Goal: Task Accomplishment & Management: Manage account settings

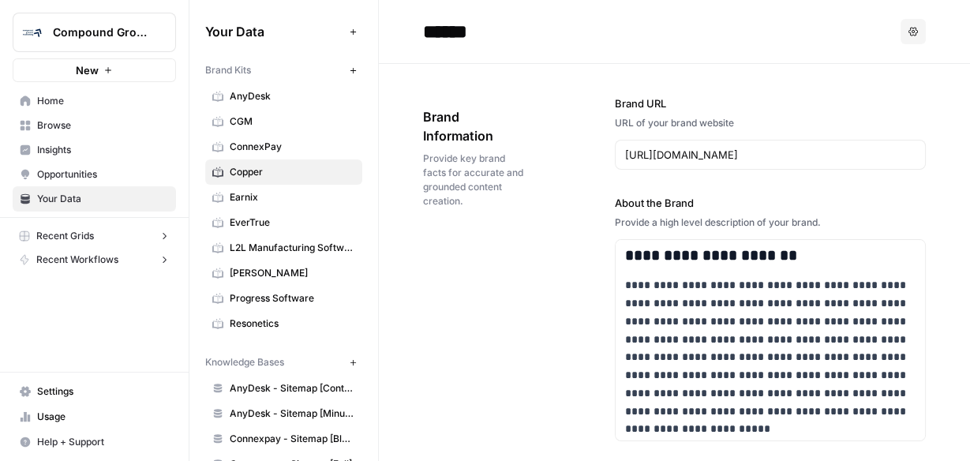
scroll to position [2146, 0]
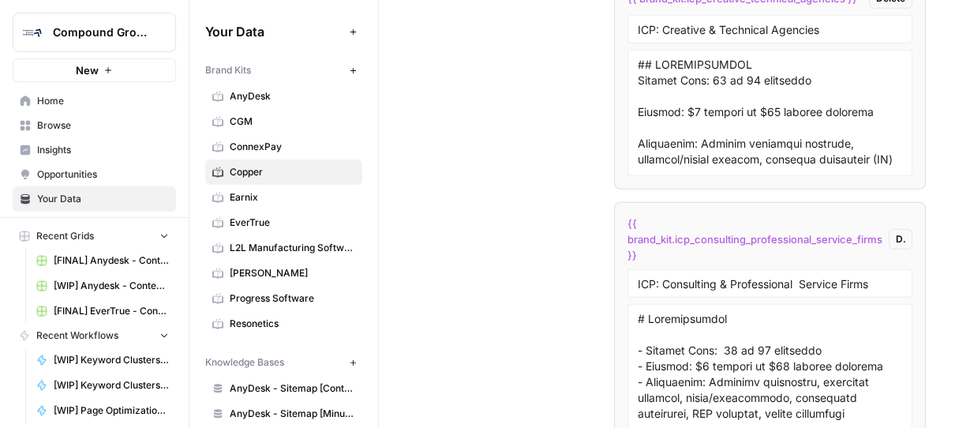
scroll to position [3724, 0]
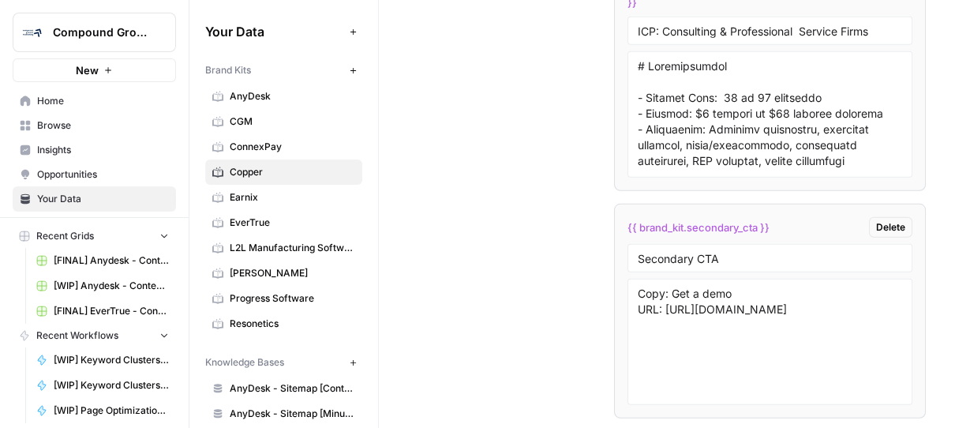
click at [73, 128] on span "Browse" at bounding box center [103, 125] width 132 height 14
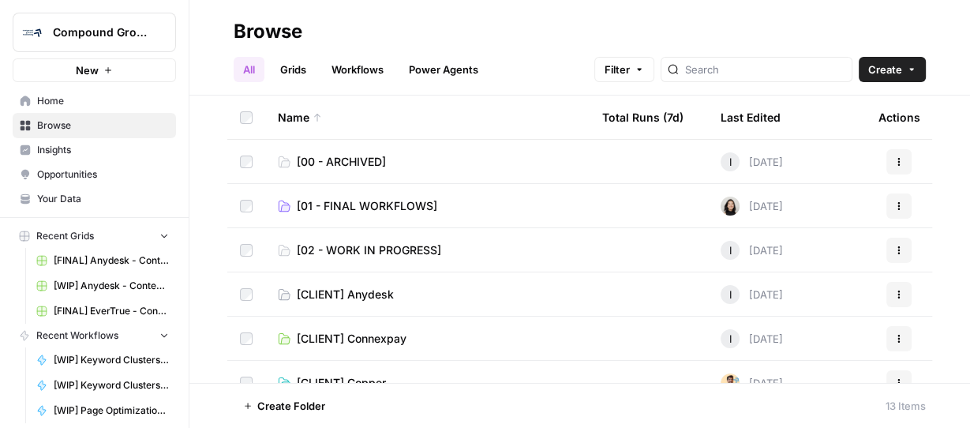
click at [400, 207] on span "[01 - FINAL WORKFLOWS]" at bounding box center [367, 206] width 140 height 16
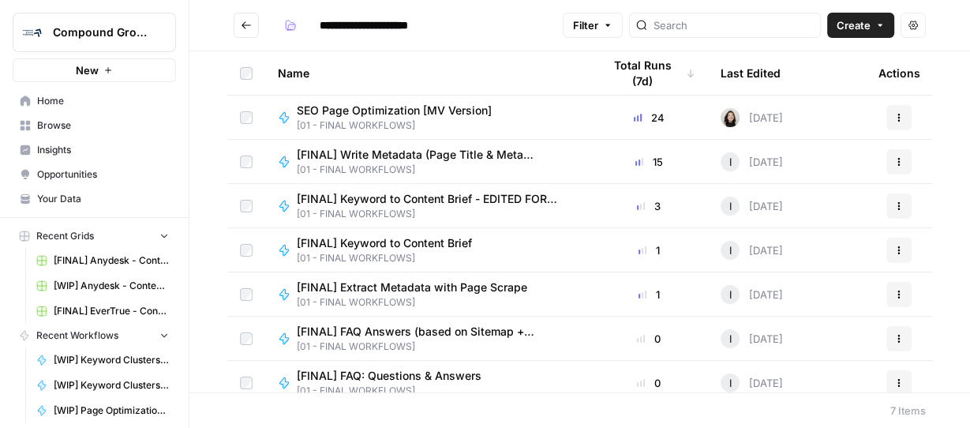
click at [421, 280] on span "[FINAL] Extract Metadata with Page Scrape" at bounding box center [412, 287] width 230 height 16
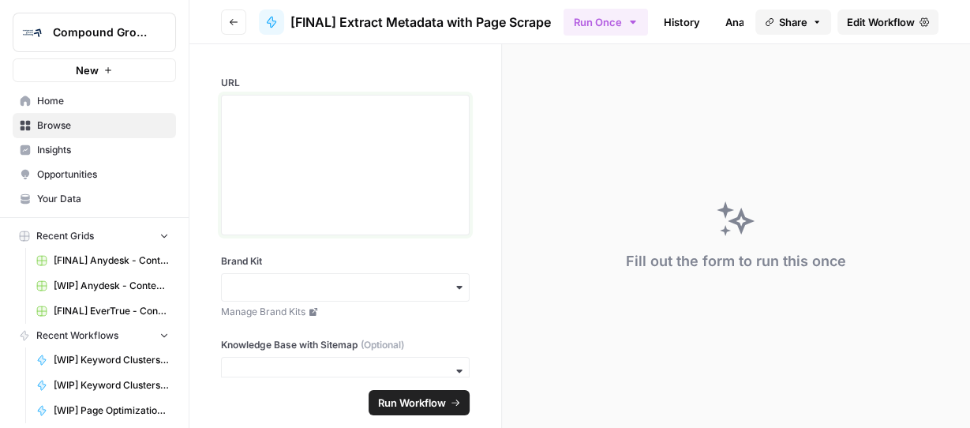
drag, startPoint x: 329, startPoint y: 124, endPoint x: 316, endPoint y: 287, distance: 163.9
click at [327, 122] on div at bounding box center [345, 165] width 228 height 126
click at [895, 21] on span "Edit Workflow" at bounding box center [881, 22] width 68 height 16
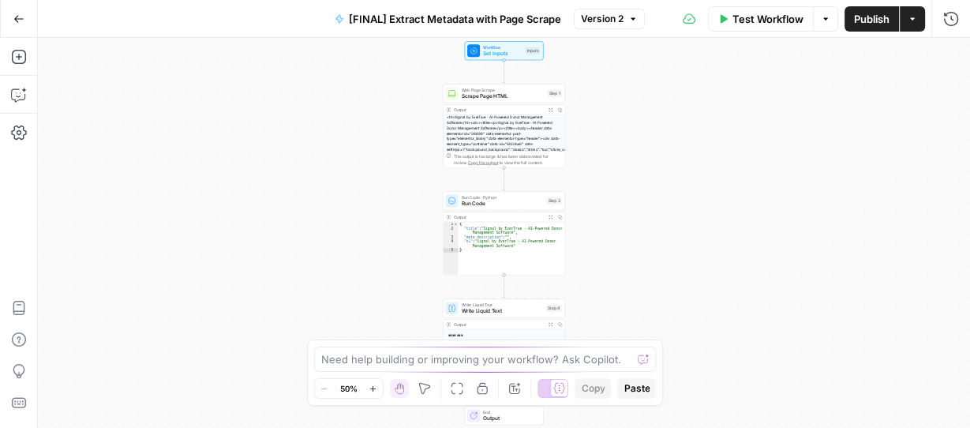
click at [370, 387] on button "Zoom In" at bounding box center [373, 388] width 19 height 19
click at [372, 386] on icon "button" at bounding box center [372, 388] width 9 height 9
click at [372, 384] on icon "button" at bounding box center [372, 388] width 9 height 9
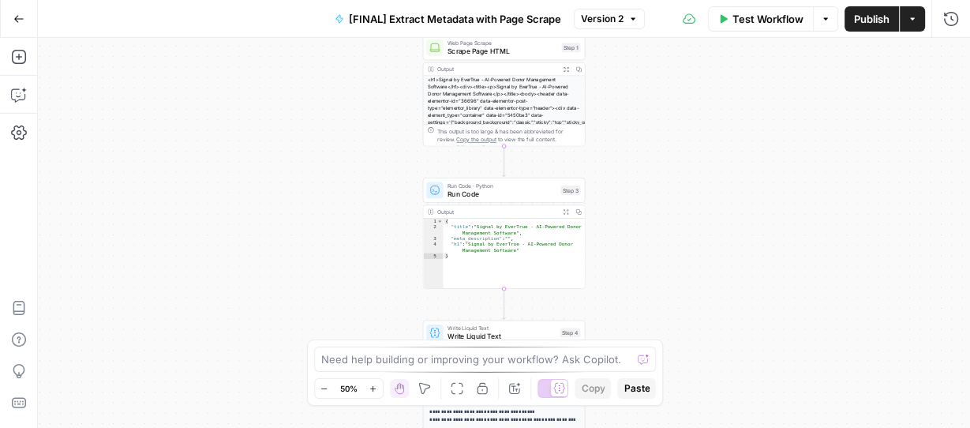
click at [372, 384] on icon "button" at bounding box center [372, 388] width 9 height 9
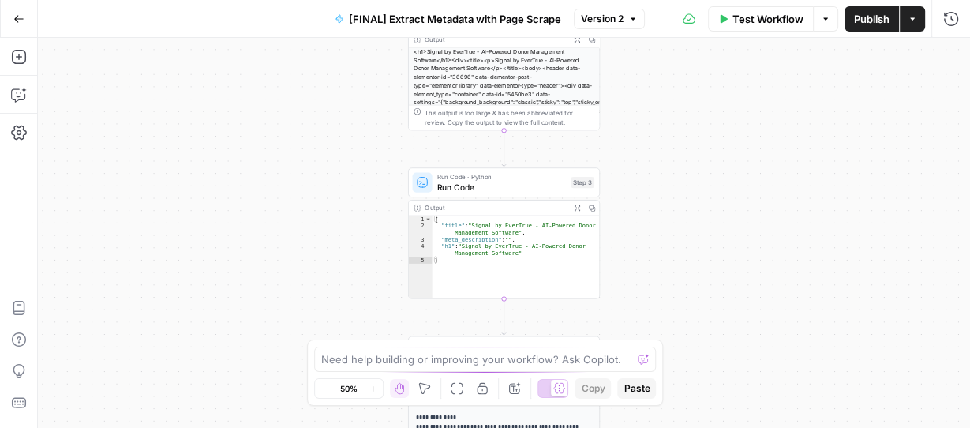
click at [372, 384] on icon "button" at bounding box center [372, 388] width 9 height 9
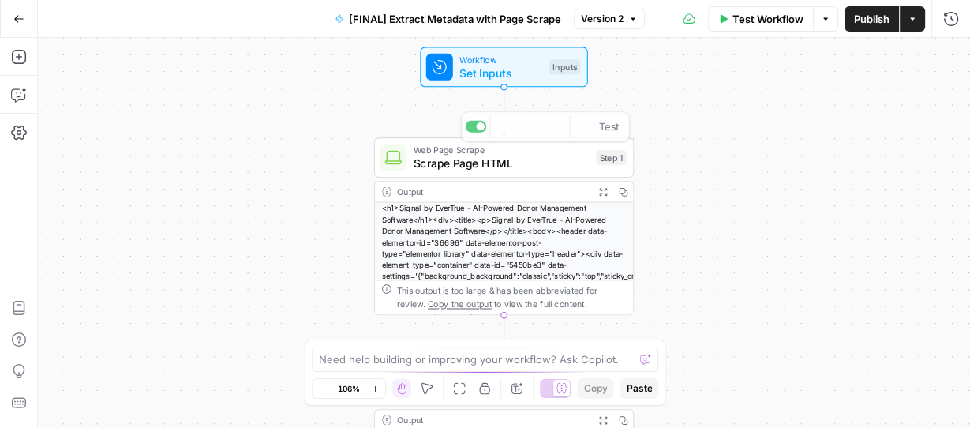
click at [506, 77] on span "Set Inputs" at bounding box center [500, 73] width 83 height 17
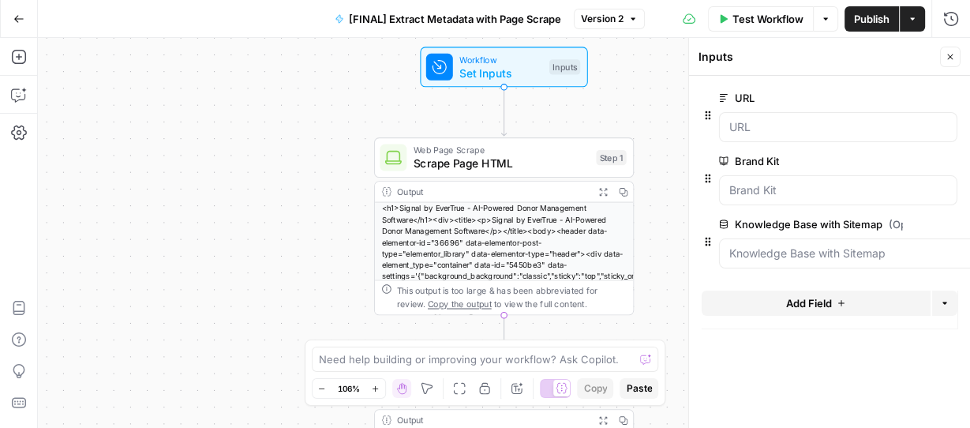
click at [946, 59] on icon "button" at bounding box center [949, 56] width 9 height 9
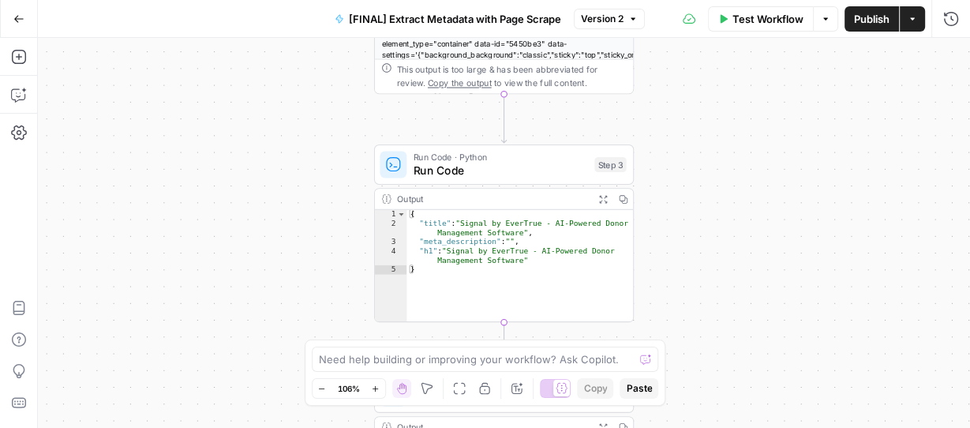
click at [450, 172] on span "Run Code" at bounding box center [500, 170] width 174 height 17
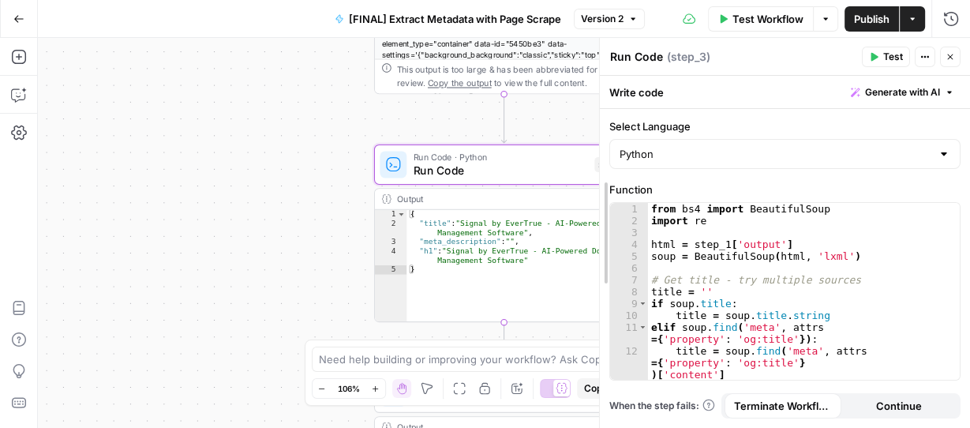
drag, startPoint x: 684, startPoint y: 216, endPoint x: 756, endPoint y: 258, distance: 83.1
click at [592, 222] on div at bounding box center [600, 233] width 16 height 390
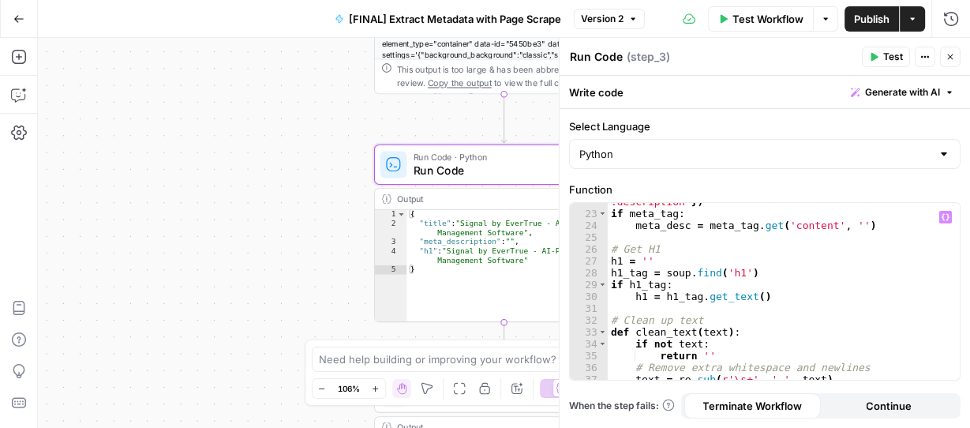
scroll to position [390, 0]
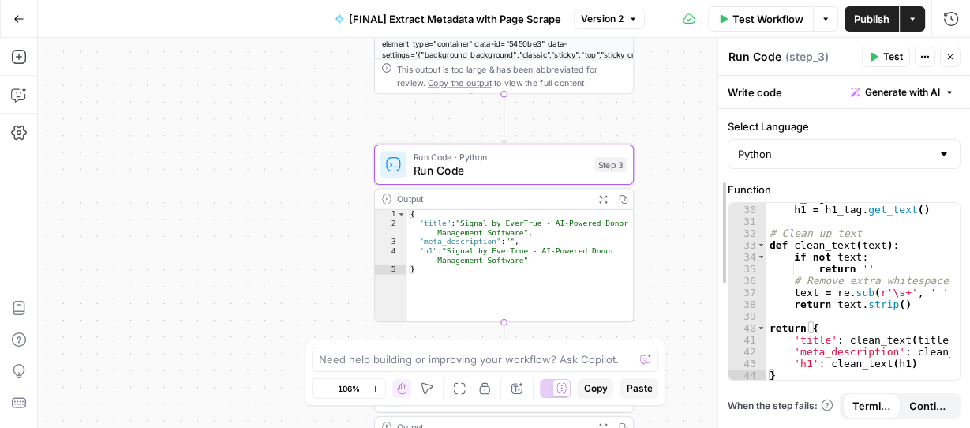
drag, startPoint x: 554, startPoint y: 94, endPoint x: 783, endPoint y: 99, distance: 228.9
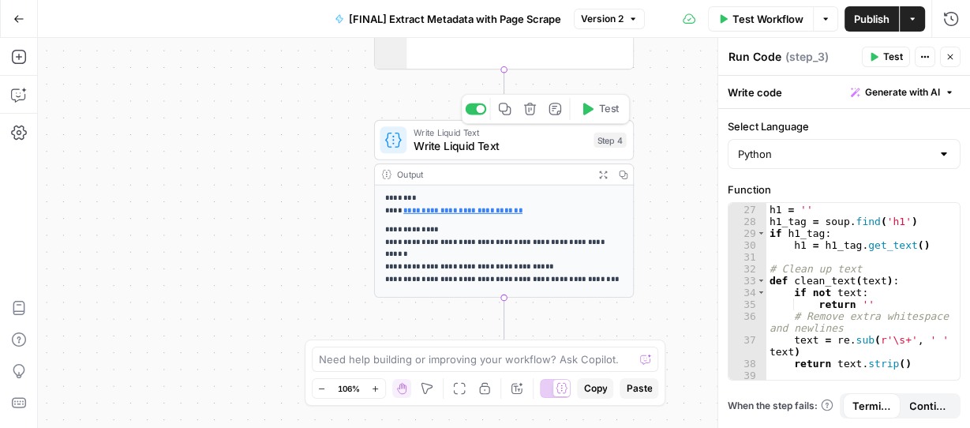
click at [500, 144] on span "Write Liquid Text" at bounding box center [500, 145] width 174 height 17
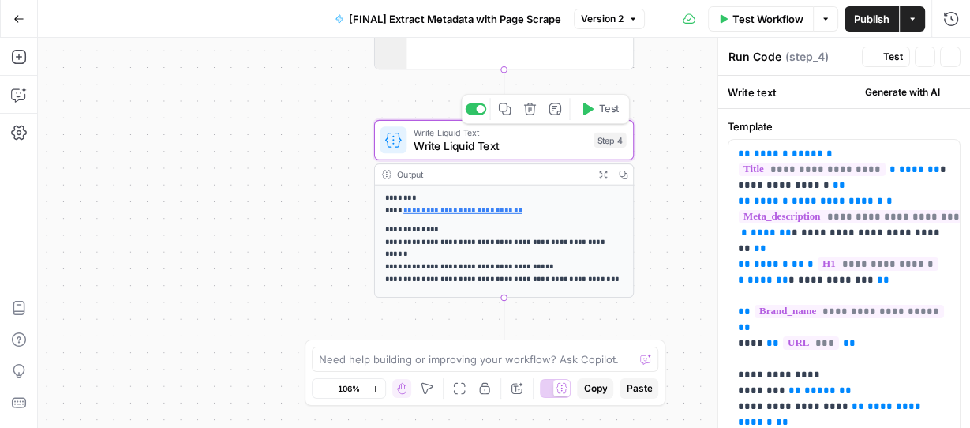
type textarea "Write Liquid Text"
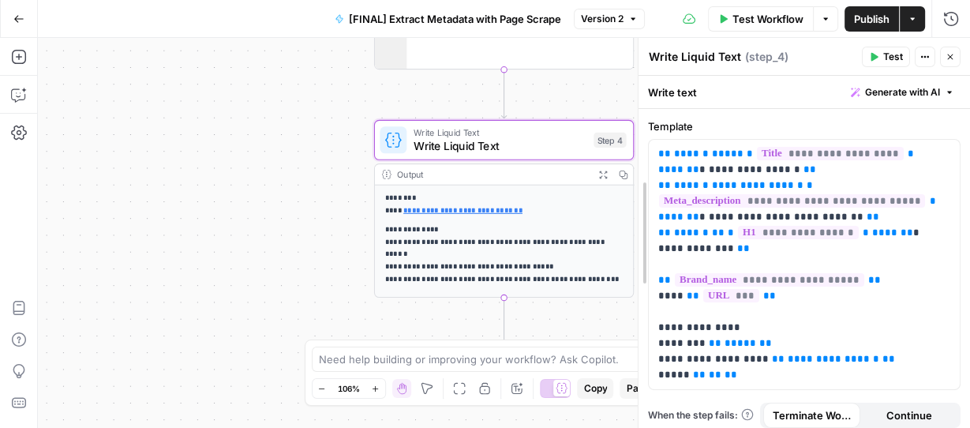
drag, startPoint x: 718, startPoint y: 121, endPoint x: 637, endPoint y: 119, distance: 80.5
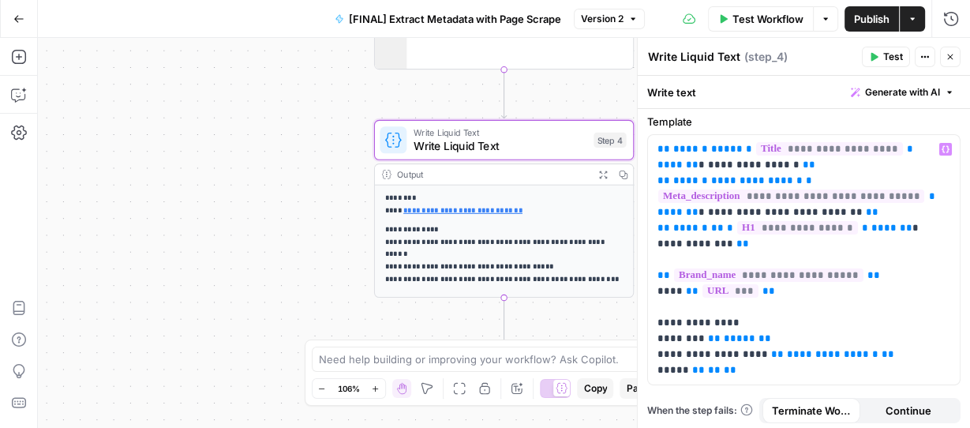
scroll to position [9, 0]
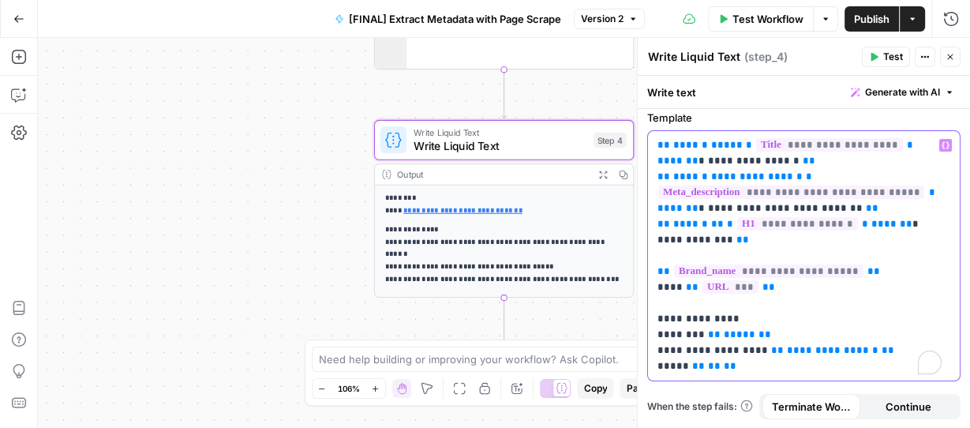
drag, startPoint x: 753, startPoint y: 331, endPoint x: 733, endPoint y: 372, distance: 45.5
click at [733, 372] on div "**********" at bounding box center [804, 255] width 312 height 249
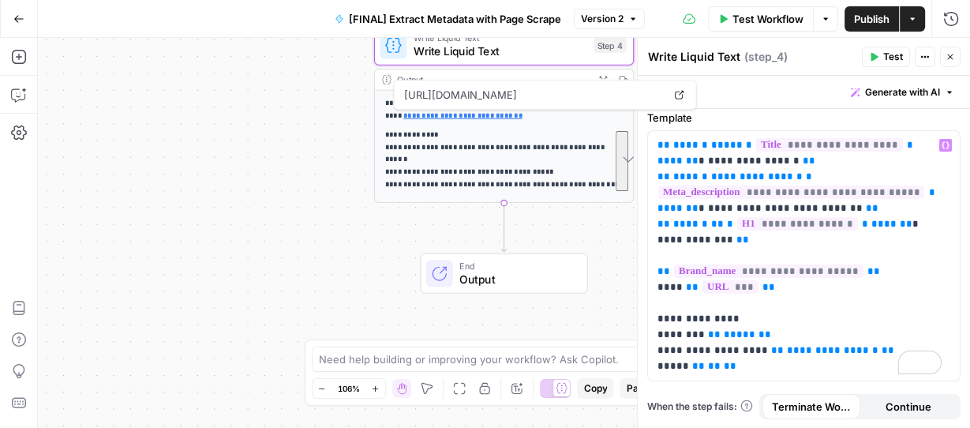
click at [505, 278] on span "Output" at bounding box center [516, 279] width 114 height 17
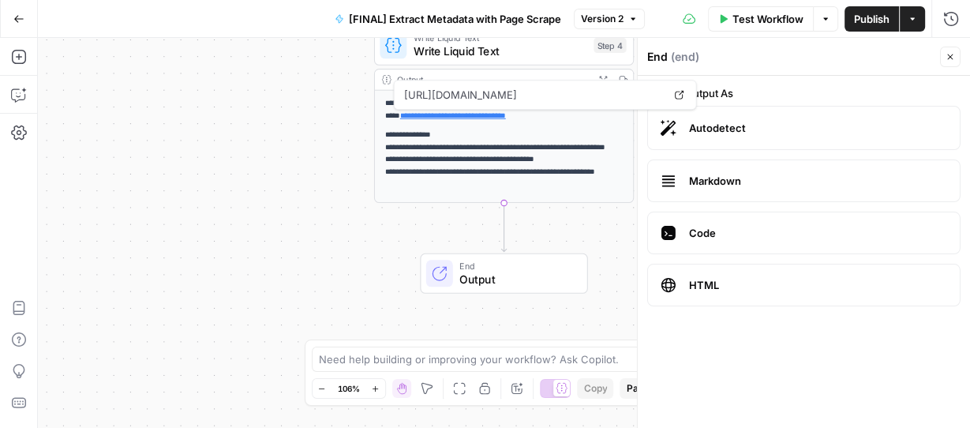
click at [529, 163] on p "**********" at bounding box center [504, 160] width 238 height 62
click at [608, 74] on button "Expand Output" at bounding box center [603, 79] width 20 height 20
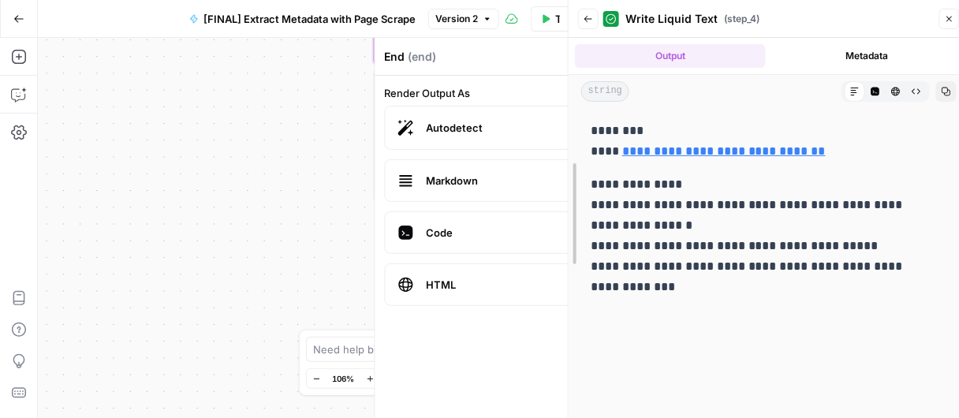
drag, startPoint x: 718, startPoint y: 174, endPoint x: 569, endPoint y: 185, distance: 149.6
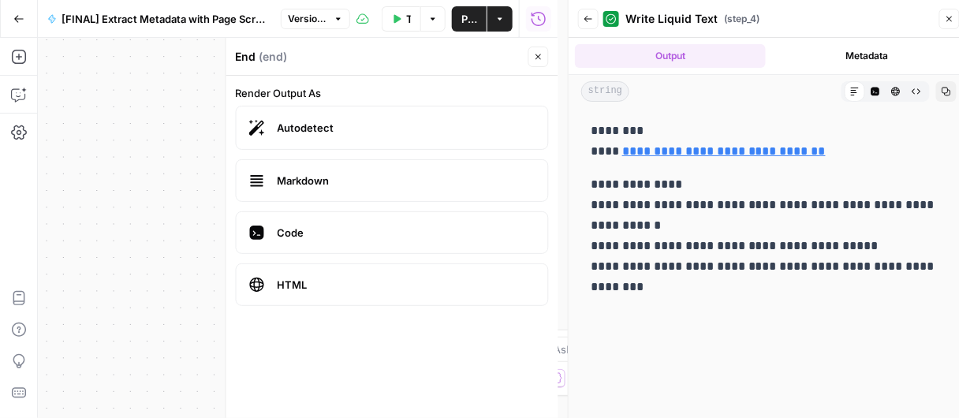
drag, startPoint x: 589, startPoint y: 129, endPoint x: 646, endPoint y: 129, distance: 56.8
click at [646, 129] on div "**********" at bounding box center [769, 208] width 376 height 189
click at [17, 14] on icon "button" at bounding box center [18, 18] width 11 height 11
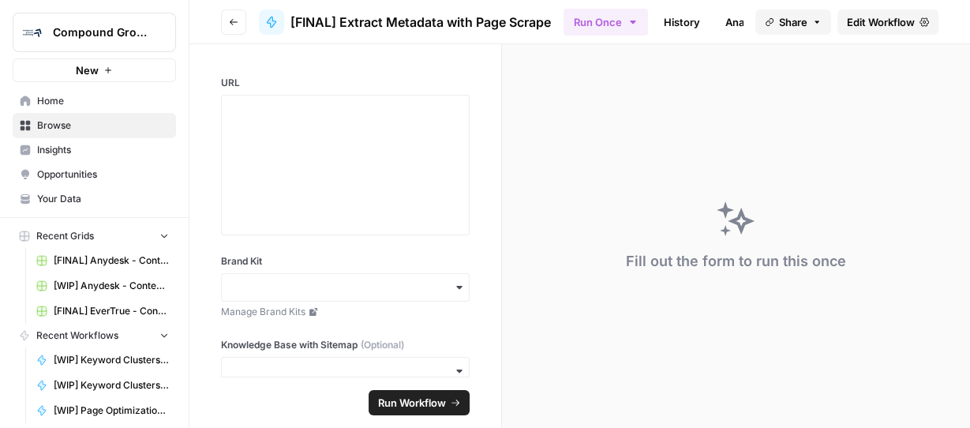
click at [17, 14] on button "Compound Growth" at bounding box center [94, 32] width 163 height 39
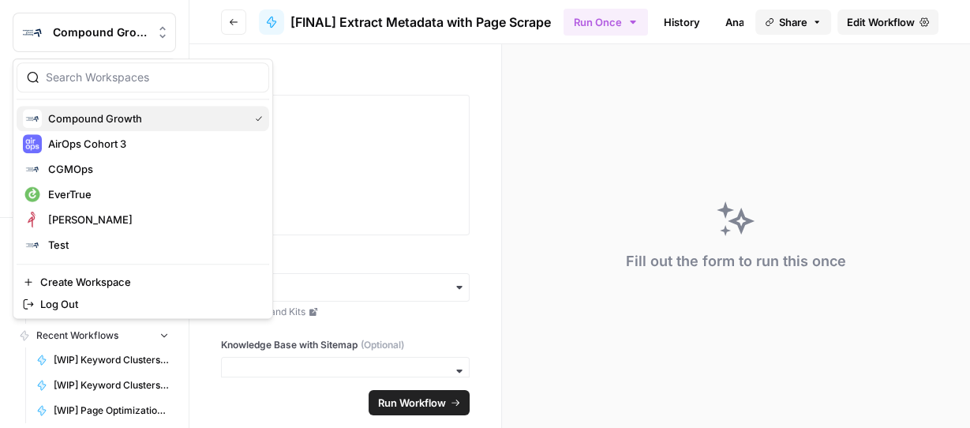
click at [69, 121] on span "Compound Growth" at bounding box center [145, 118] width 194 height 16
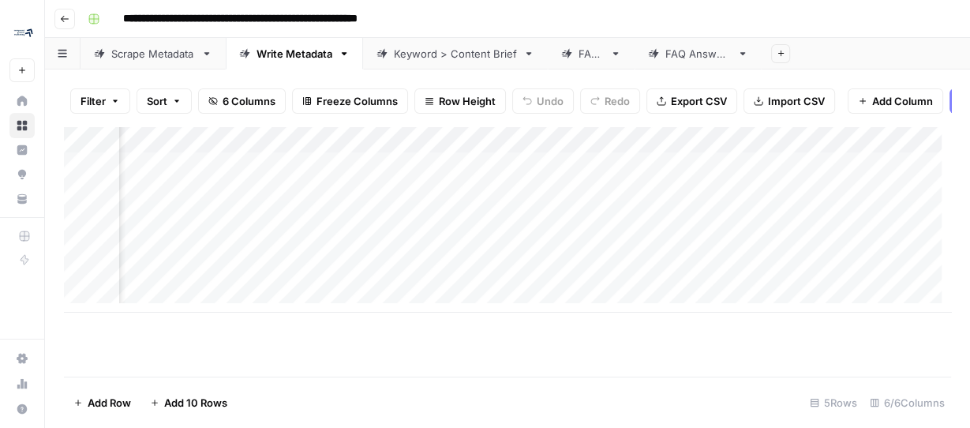
scroll to position [0, 178]
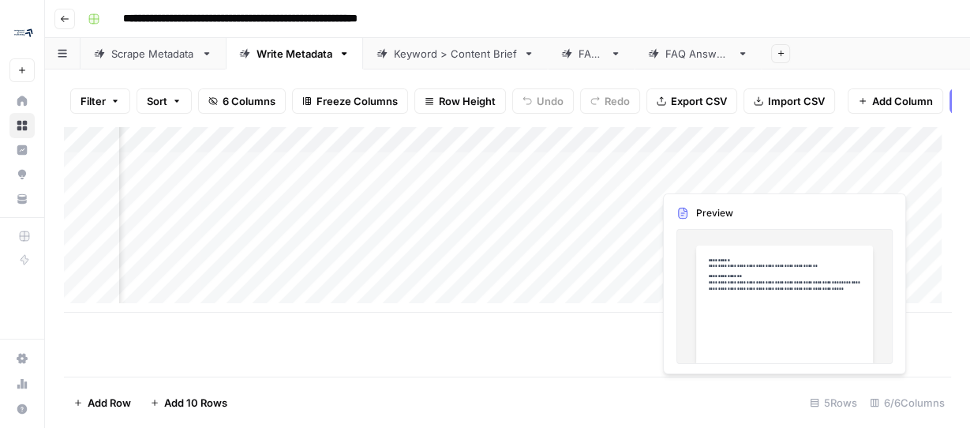
click at [720, 178] on div "Add Column" at bounding box center [507, 219] width 887 height 186
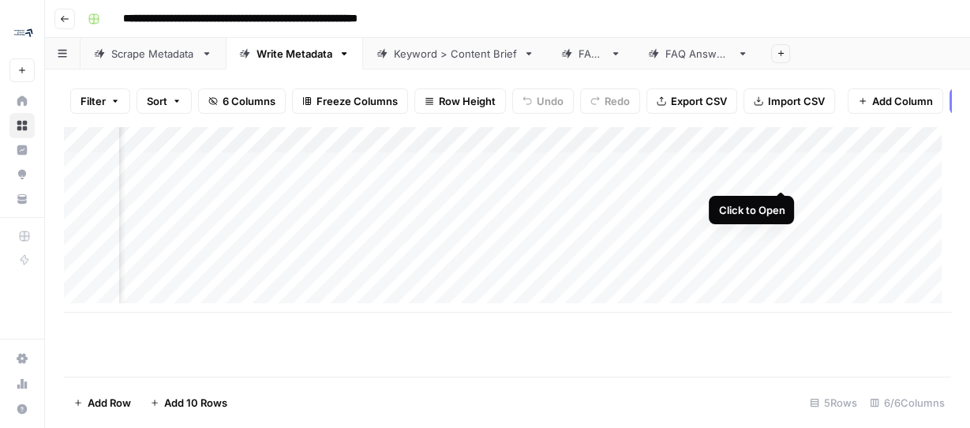
click at [783, 173] on div "Add Column" at bounding box center [507, 219] width 887 height 186
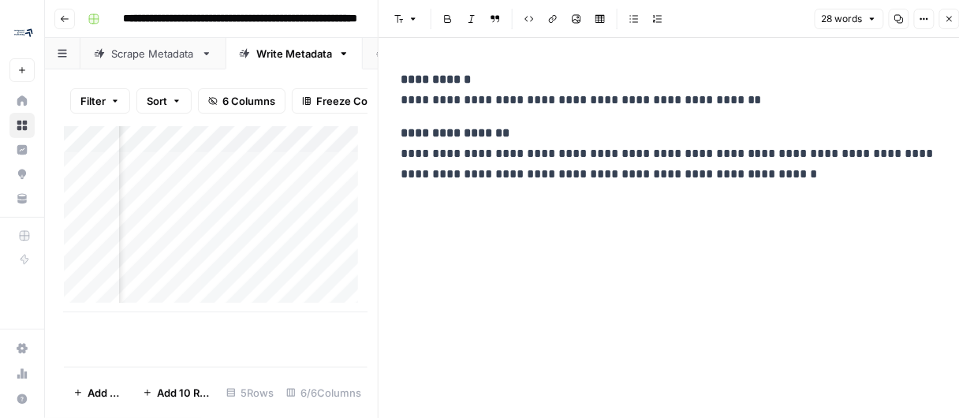
click at [947, 22] on icon "button" at bounding box center [949, 18] width 9 height 9
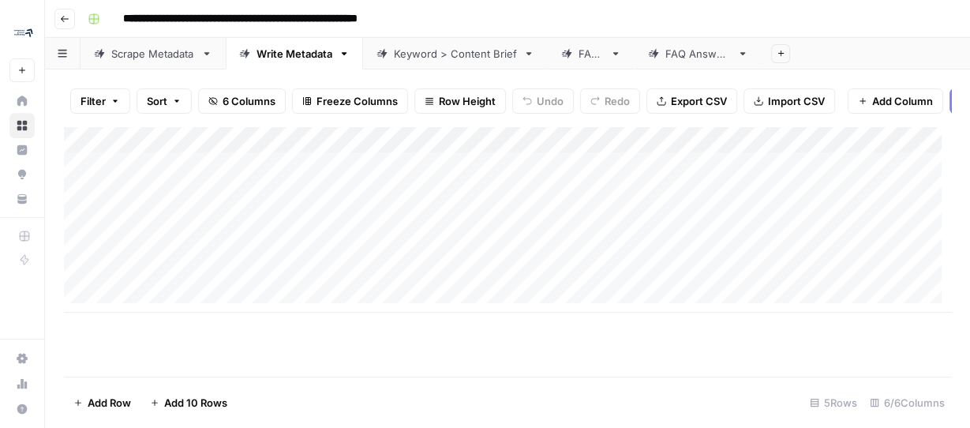
click at [776, 55] on icon "button" at bounding box center [780, 53] width 9 height 9
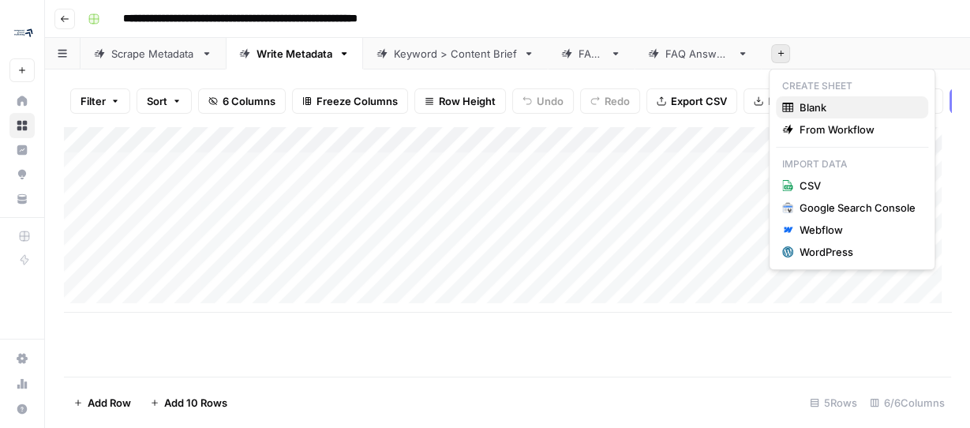
click at [821, 106] on span "Blank" at bounding box center [857, 107] width 116 height 16
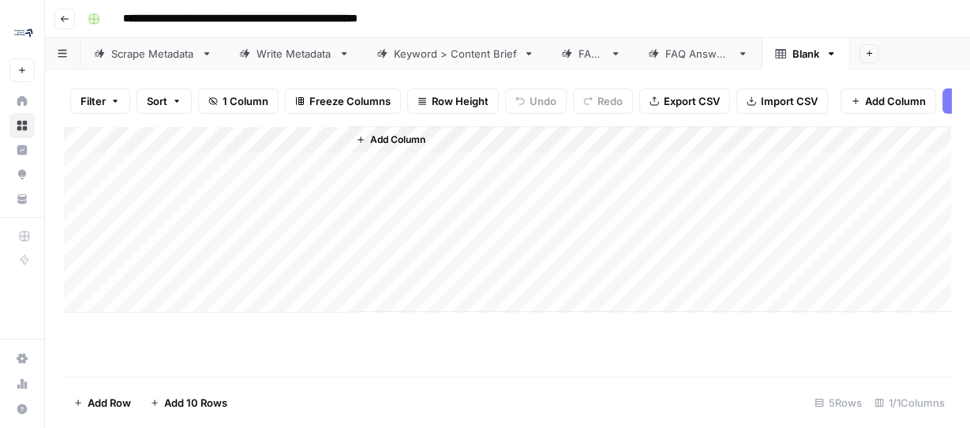
click at [330, 146] on div "Add Column" at bounding box center [507, 219] width 887 height 186
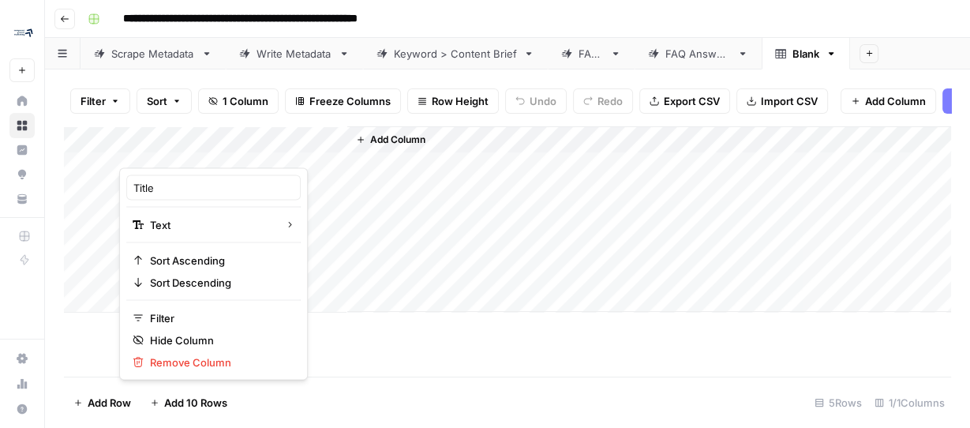
click at [354, 150] on button "Add Column" at bounding box center [391, 139] width 82 height 21
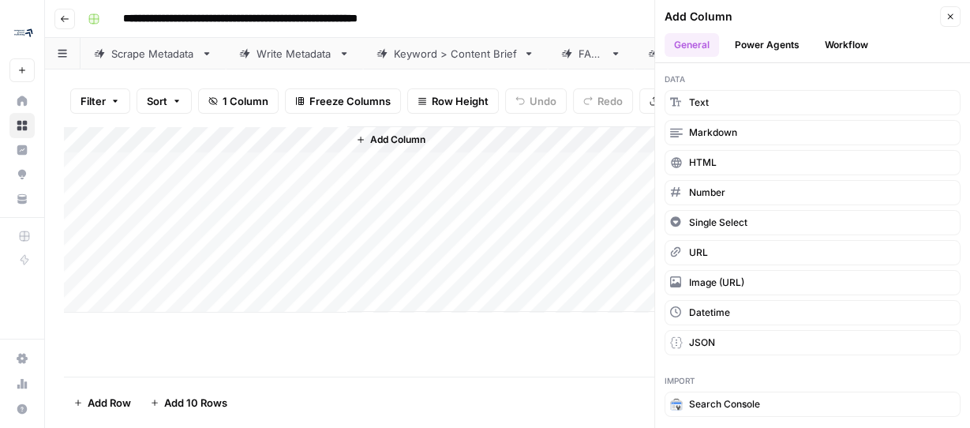
click at [857, 47] on button "Workflow" at bounding box center [846, 45] width 62 height 24
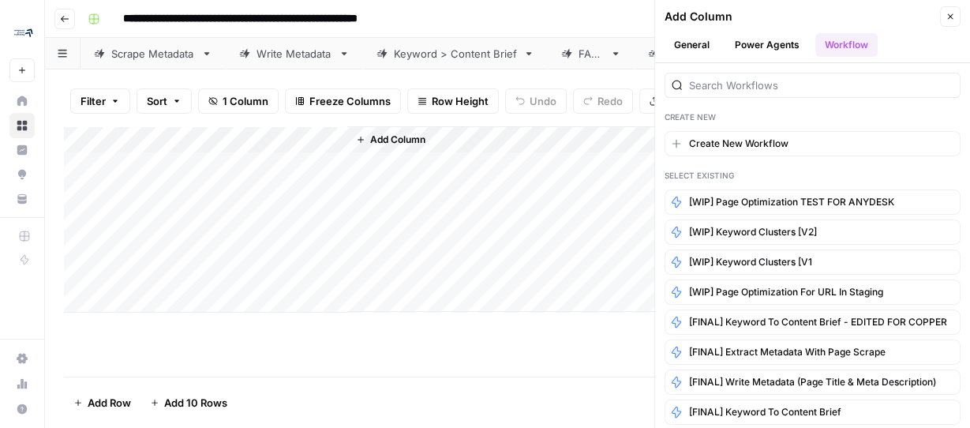
drag, startPoint x: 783, startPoint y: 256, endPoint x: 295, endPoint y: 151, distance: 498.7
click at [293, 151] on div "**********" at bounding box center [507, 214] width 925 height 428
click at [833, 267] on button "[WIP] Keyword Clusters [V1" at bounding box center [812, 261] width 296 height 25
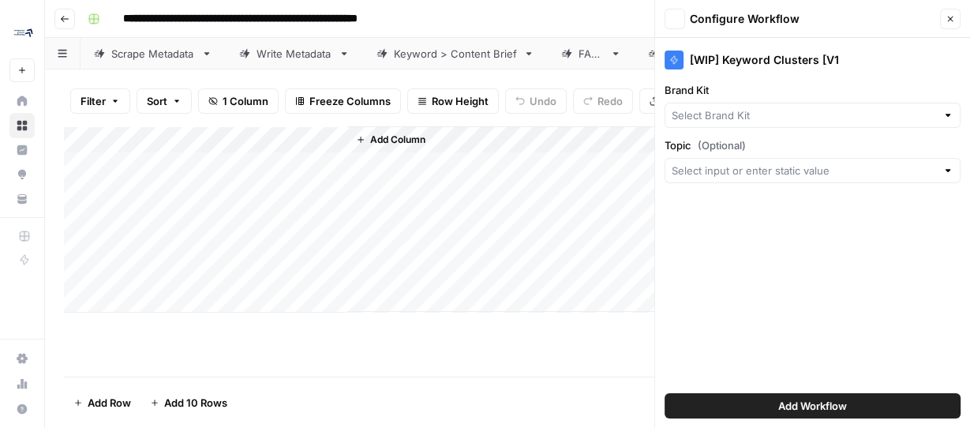
type input "EverTrue"
click at [755, 168] on input "Topic (Optional)" at bounding box center [803, 171] width 264 height 16
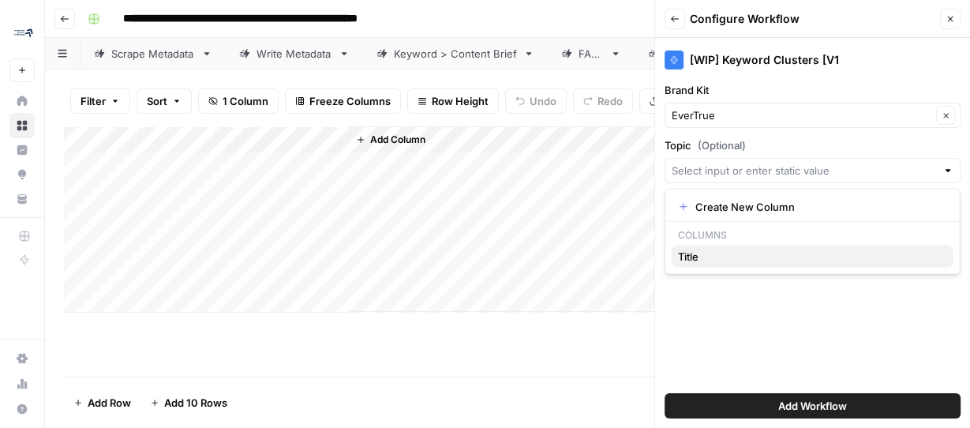
click at [701, 252] on span "Title" at bounding box center [809, 257] width 263 height 16
type input "Title"
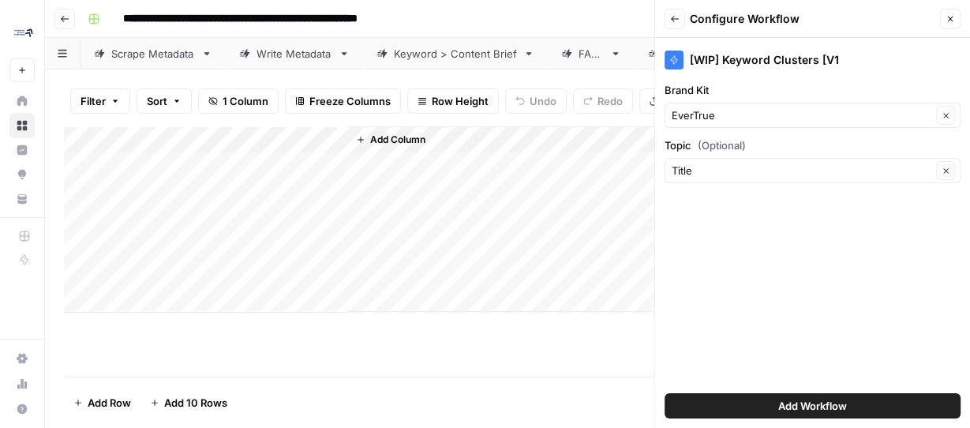
drag, startPoint x: 776, startPoint y: 408, endPoint x: 630, endPoint y: 331, distance: 165.5
click at [778, 407] on span "Add Workflow" at bounding box center [812, 406] width 69 height 16
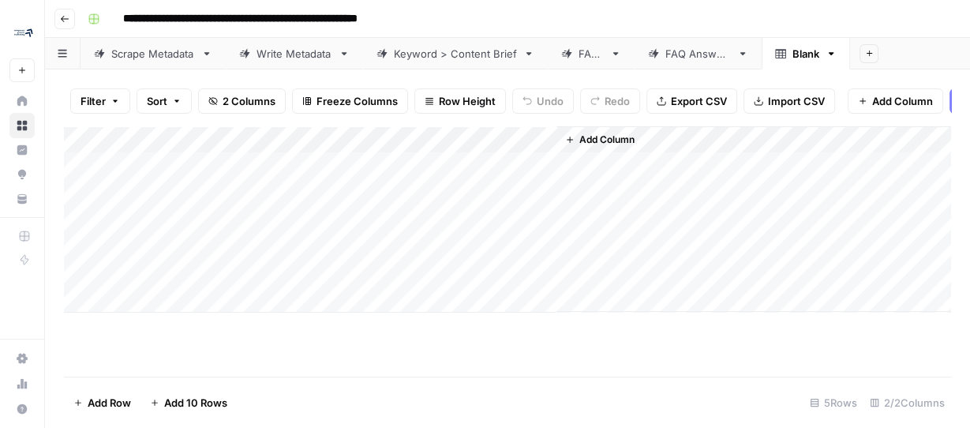
click at [619, 147] on span "Add Column" at bounding box center [606, 140] width 55 height 14
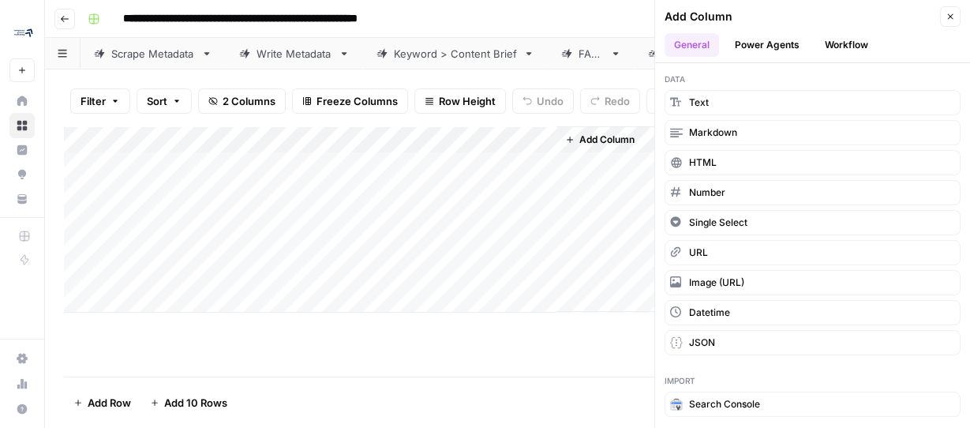
click at [861, 45] on button "Workflow" at bounding box center [846, 45] width 62 height 24
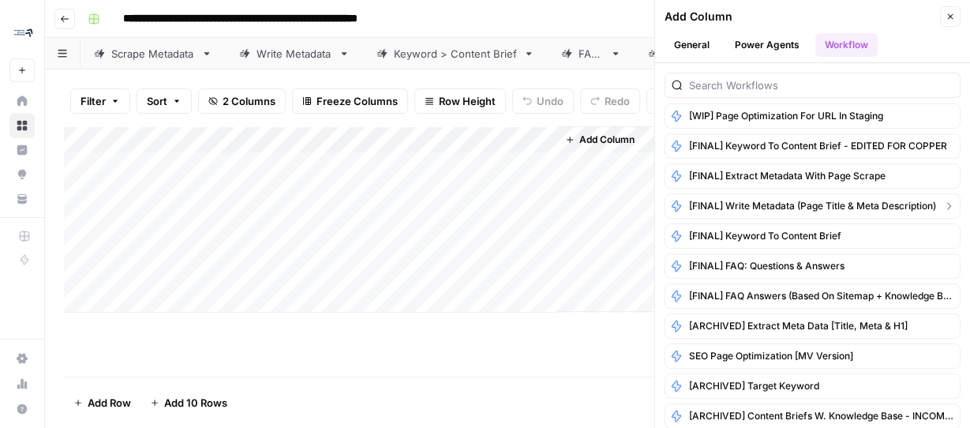
scroll to position [189, 0]
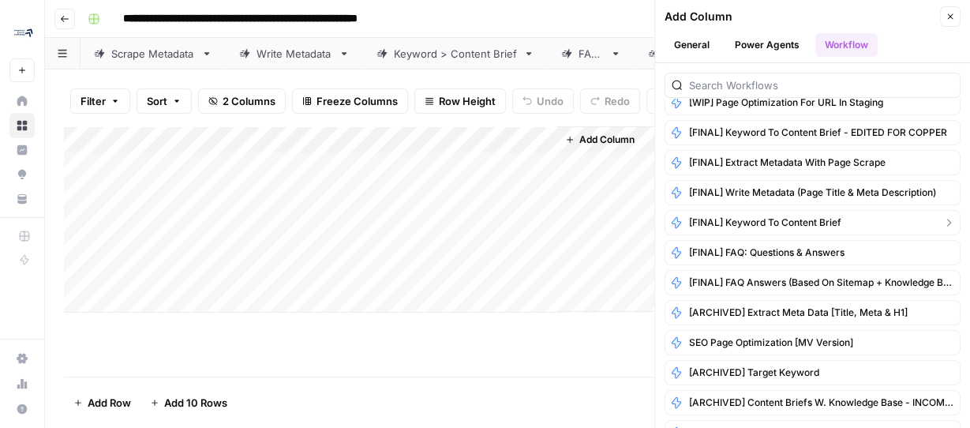
click at [826, 216] on span "[FINAL] Keyword to Content Brief" at bounding box center [765, 222] width 152 height 14
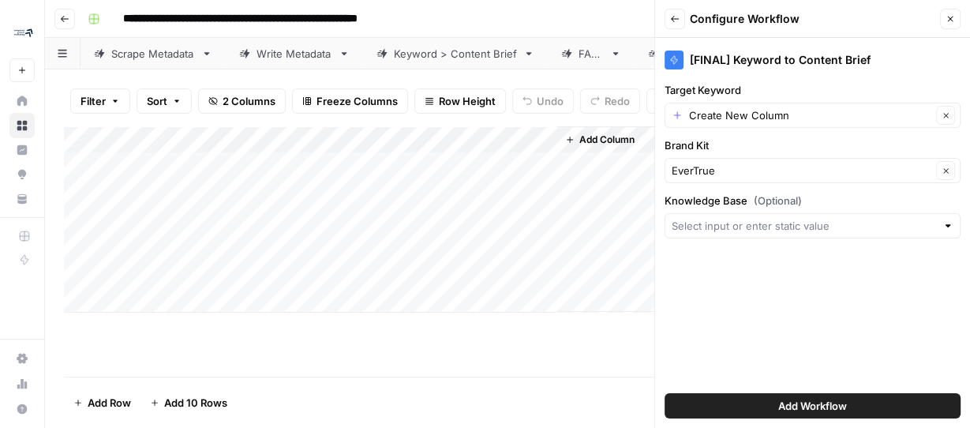
click at [782, 403] on span "Add Workflow" at bounding box center [812, 406] width 69 height 16
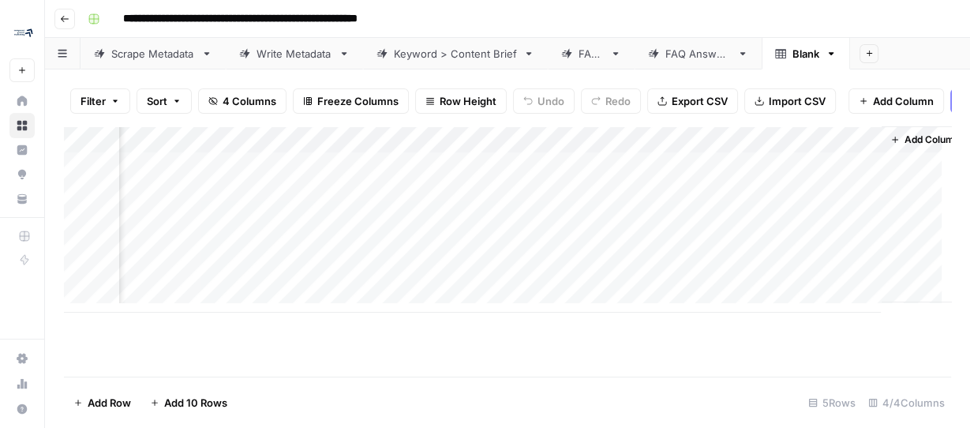
scroll to position [0, 140]
click at [805, 152] on div "Add Column" at bounding box center [507, 219] width 887 height 186
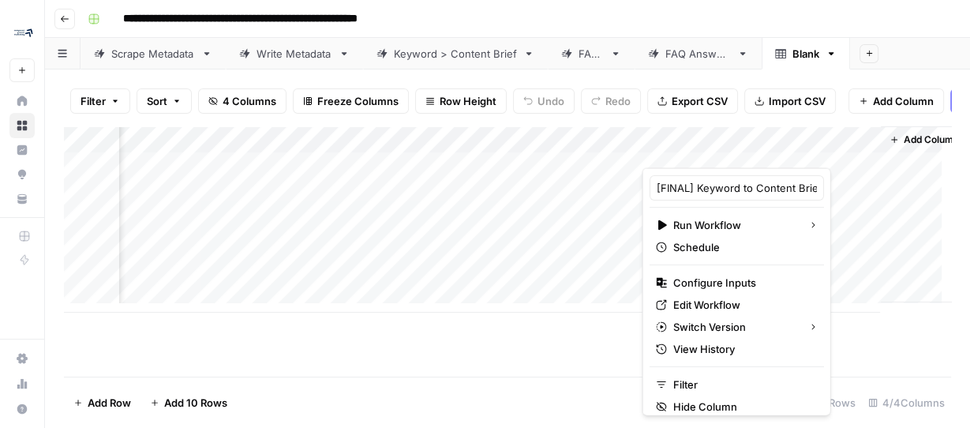
click at [541, 339] on div "Add Column" at bounding box center [507, 251] width 887 height 250
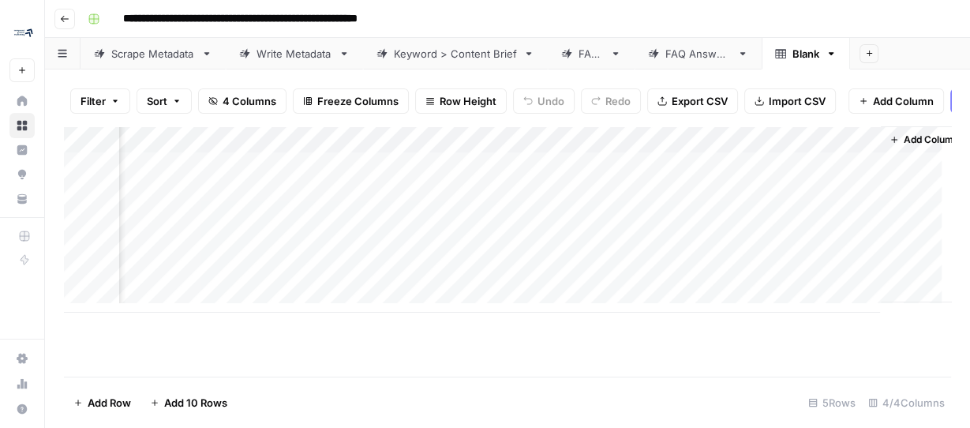
click at [821, 148] on div "Add Column" at bounding box center [507, 219] width 887 height 186
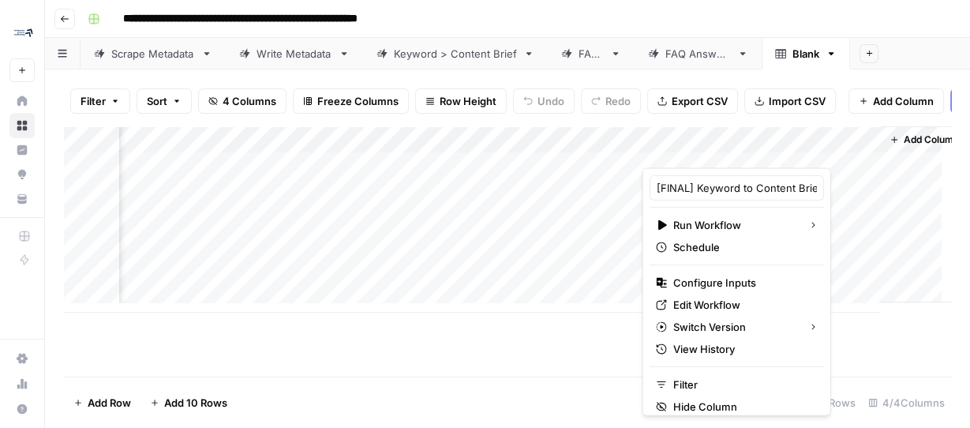
click at [850, 147] on div at bounding box center [760, 152] width 238 height 32
click at [843, 150] on div at bounding box center [760, 152] width 238 height 32
click at [523, 335] on div "Add Column" at bounding box center [507, 251] width 887 height 250
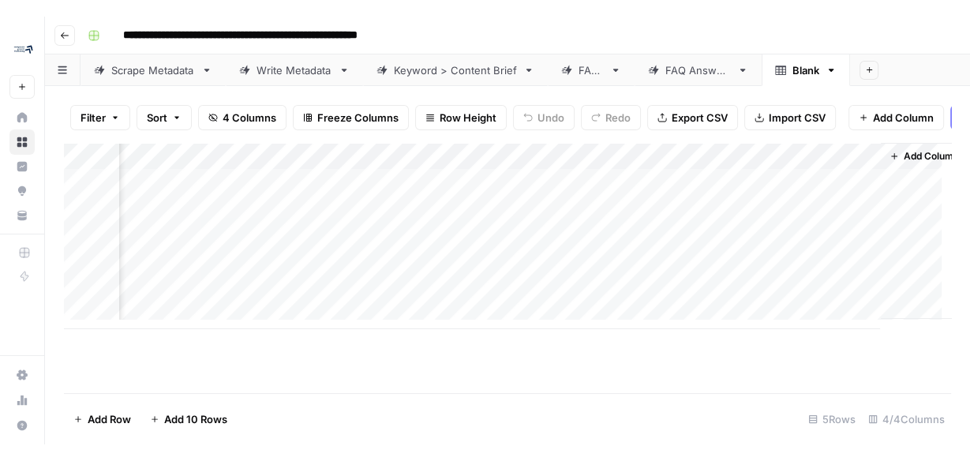
scroll to position [0, 167]
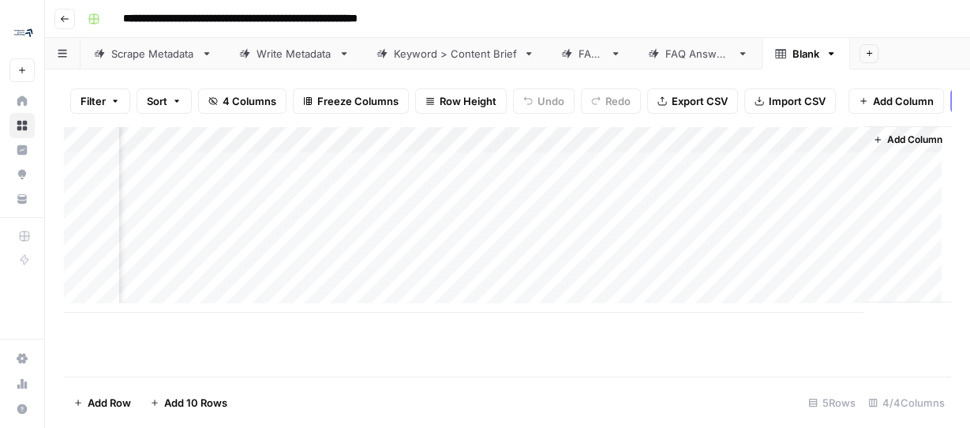
click at [821, 151] on div "Add Column" at bounding box center [507, 219] width 887 height 186
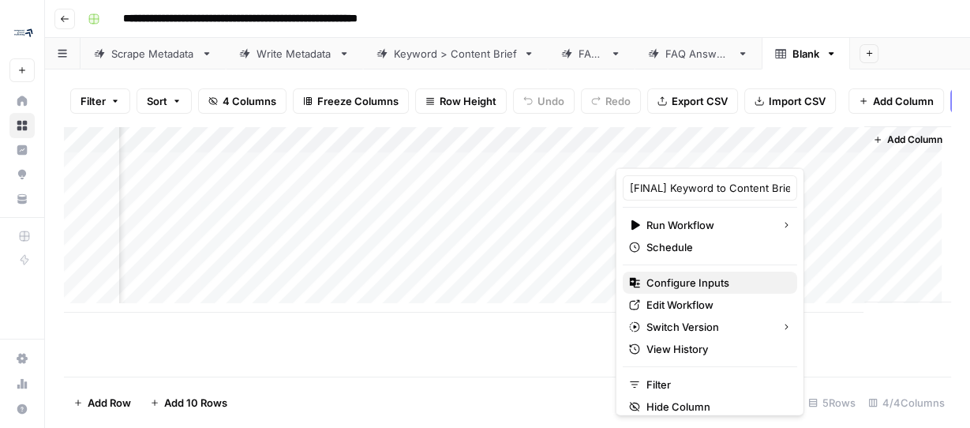
click at [711, 276] on span "Configure Inputs" at bounding box center [715, 282] width 138 height 16
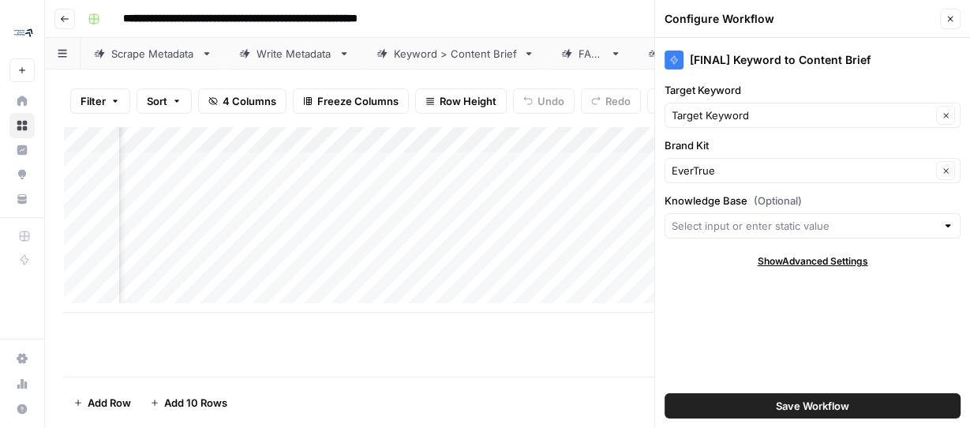
click at [952, 24] on button "Close" at bounding box center [950, 19] width 21 height 21
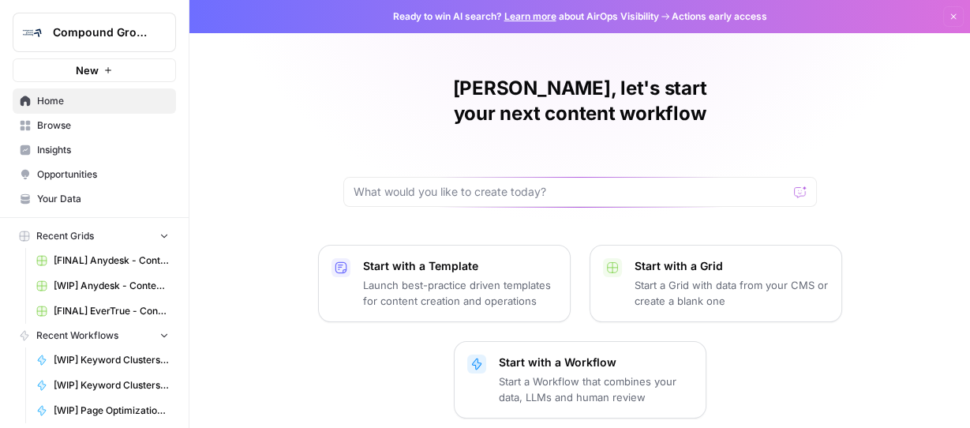
click at [73, 125] on span "Browse" at bounding box center [103, 125] width 132 height 14
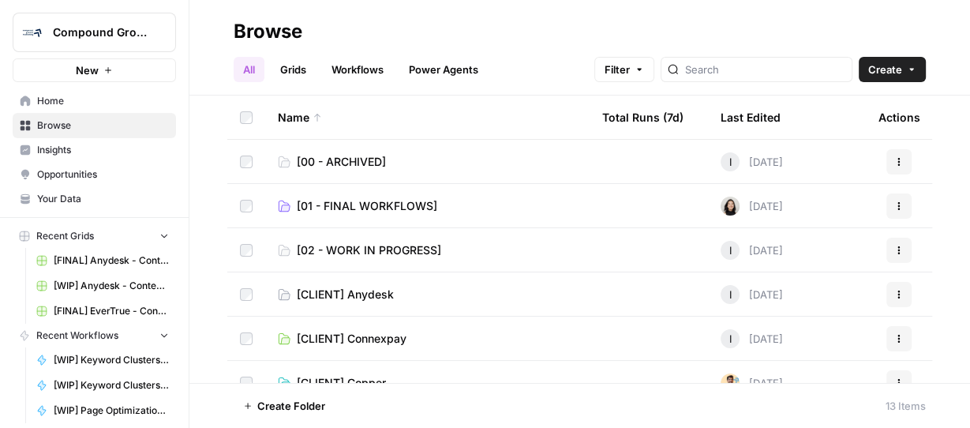
click at [381, 247] on span "[02 - WORK IN PROGRESS]" at bounding box center [369, 250] width 144 height 16
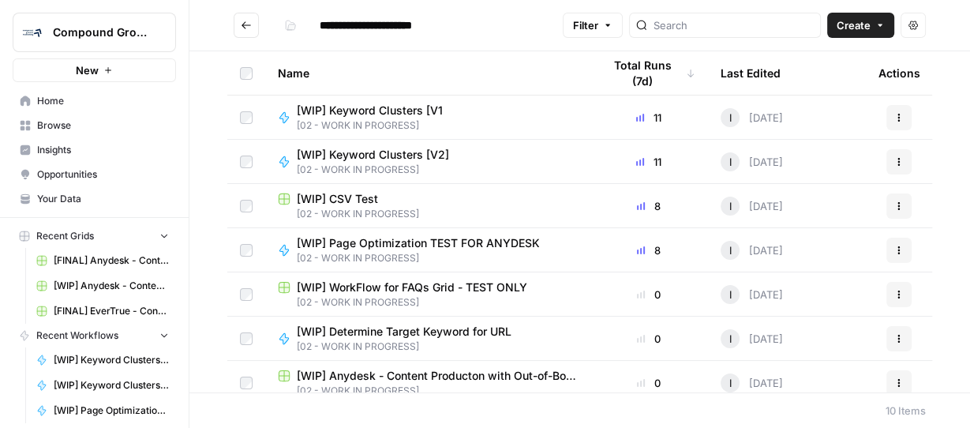
click at [413, 119] on span "[02 - WORK IN PROGRESS]" at bounding box center [376, 125] width 159 height 14
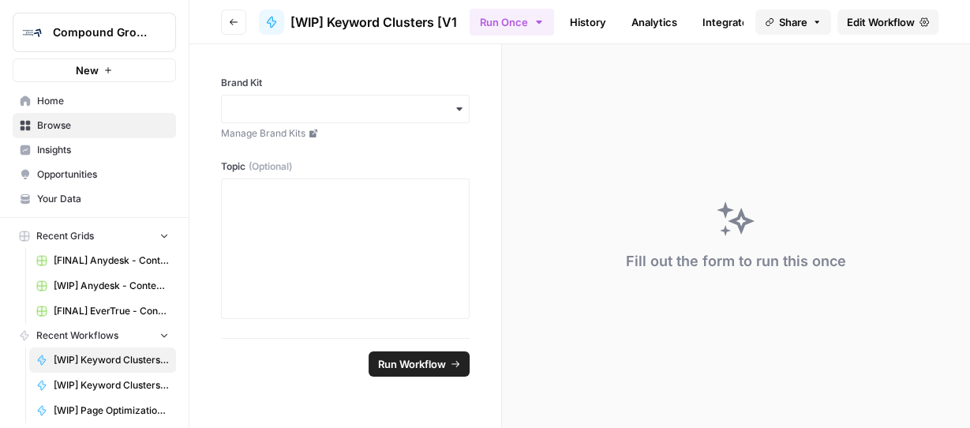
click at [871, 21] on span "Edit Workflow" at bounding box center [881, 22] width 68 height 16
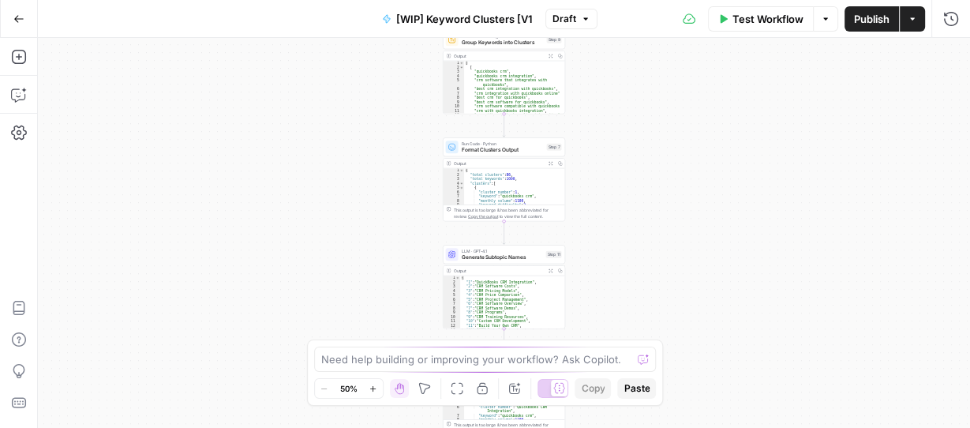
click at [369, 388] on icon "button" at bounding box center [372, 388] width 9 height 9
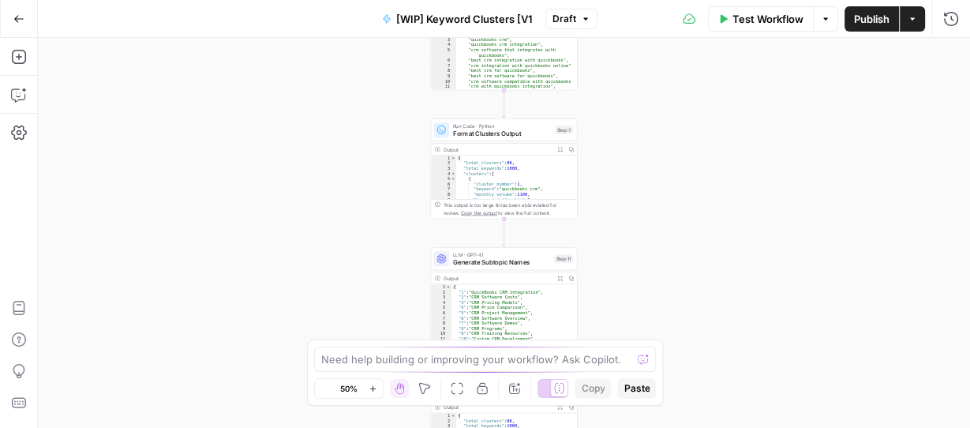
click at [369, 388] on icon "button" at bounding box center [372, 388] width 9 height 9
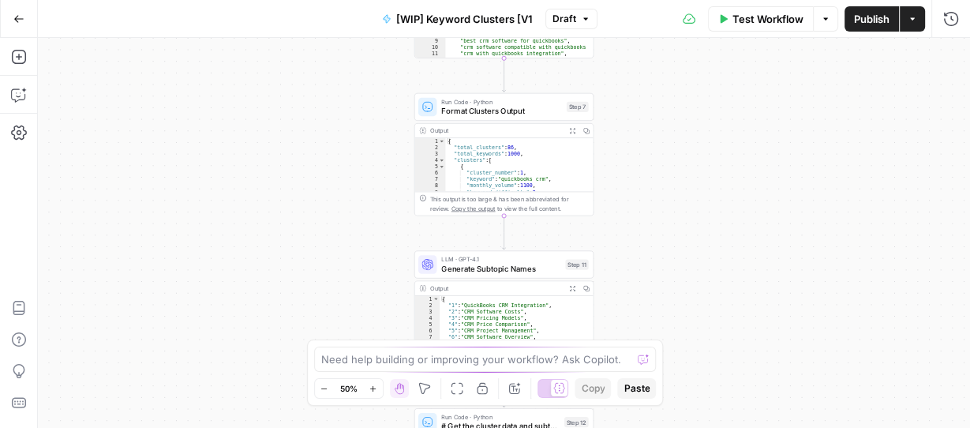
click at [370, 388] on icon "button" at bounding box center [372, 388] width 9 height 9
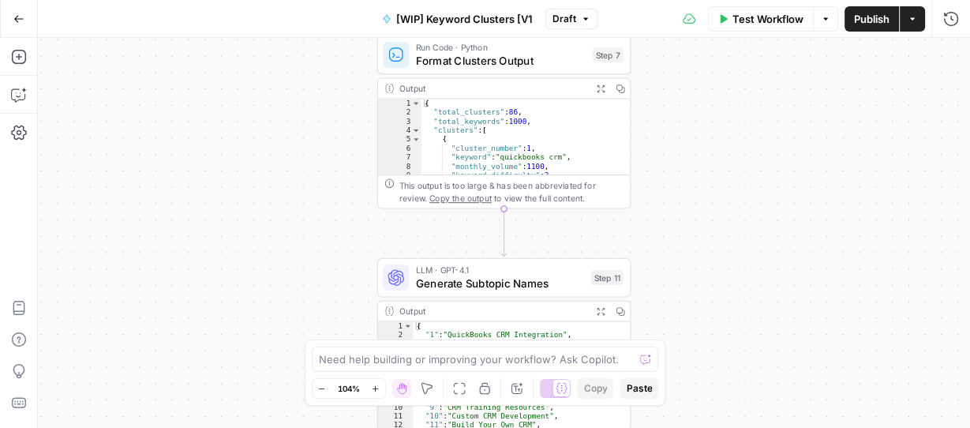
click at [370, 384] on button "Zoom In" at bounding box center [375, 388] width 19 height 19
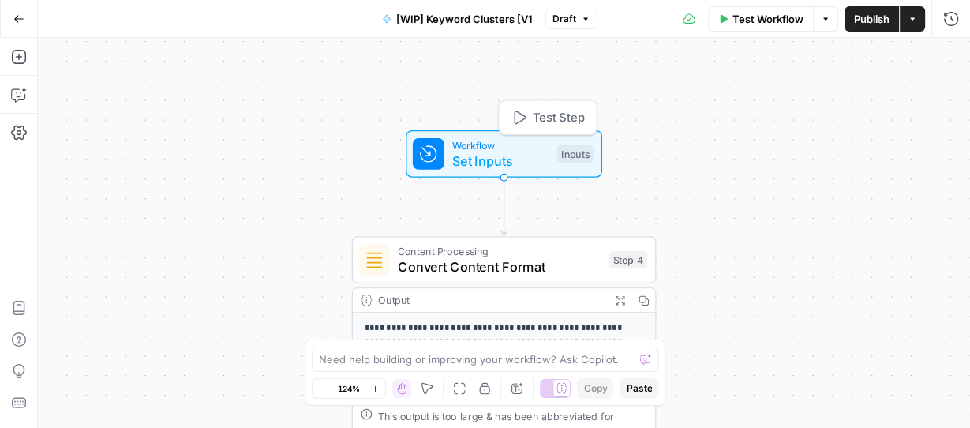
click at [506, 147] on span "Workflow" at bounding box center [500, 145] width 97 height 16
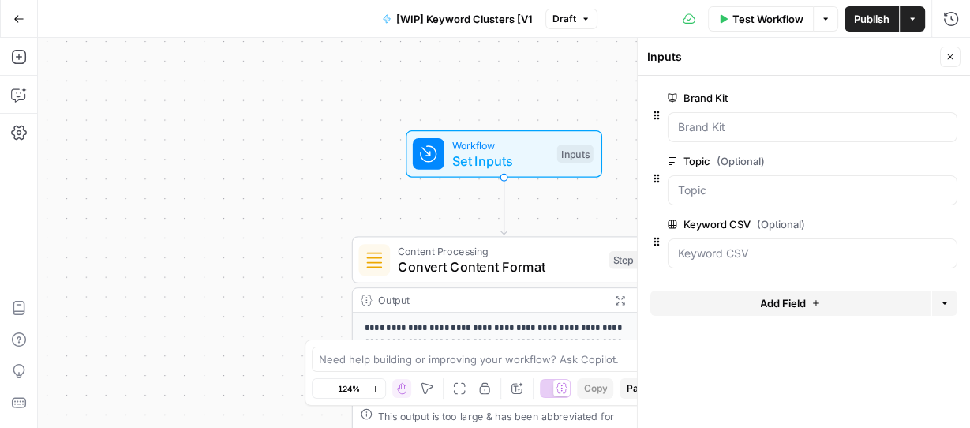
click at [953, 56] on icon "button" at bounding box center [949, 56] width 9 height 9
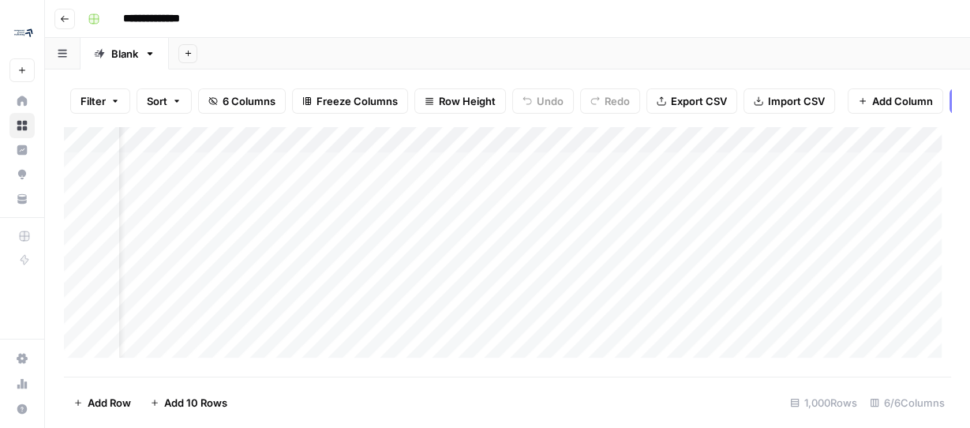
scroll to position [0, 66]
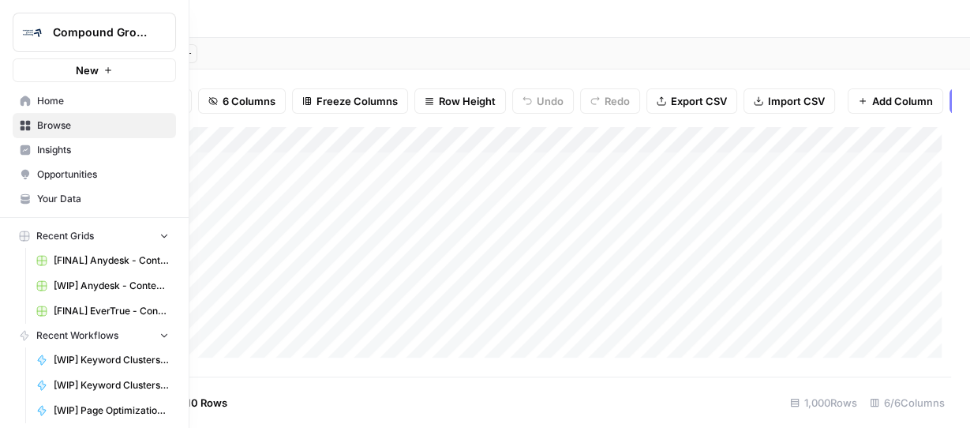
click at [60, 104] on span "Home" at bounding box center [103, 101] width 132 height 14
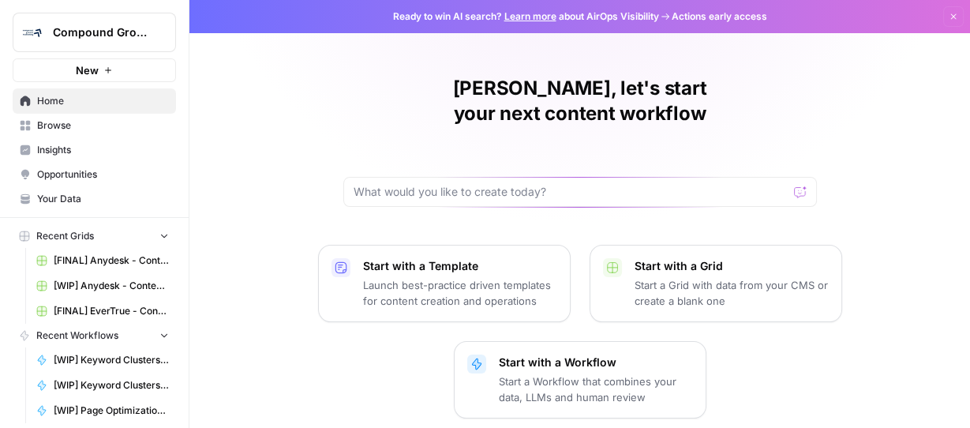
click at [54, 124] on span "Browse" at bounding box center [103, 125] width 132 height 14
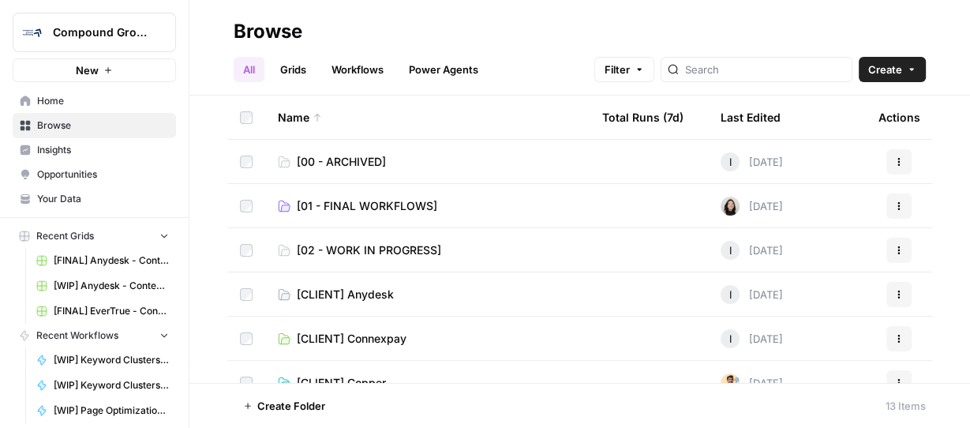
click at [471, 247] on link "[02 - WORK IN PROGRESS]" at bounding box center [427, 250] width 299 height 16
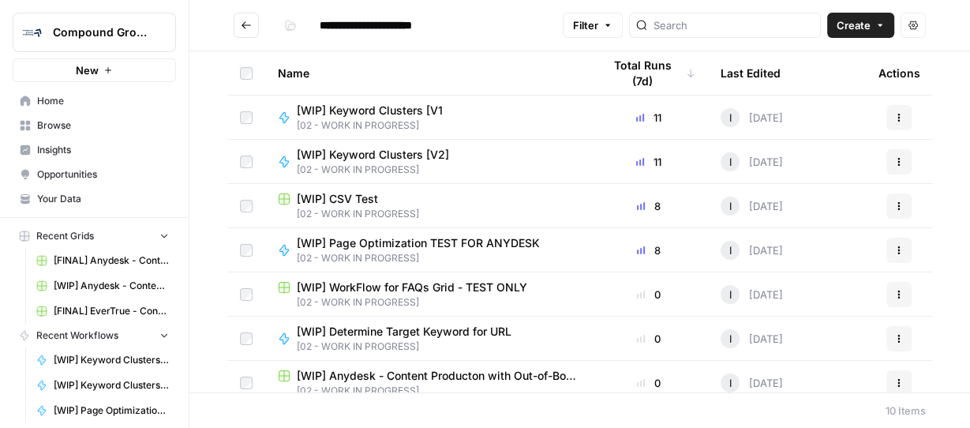
click at [249, 32] on button "Go back" at bounding box center [246, 25] width 25 height 25
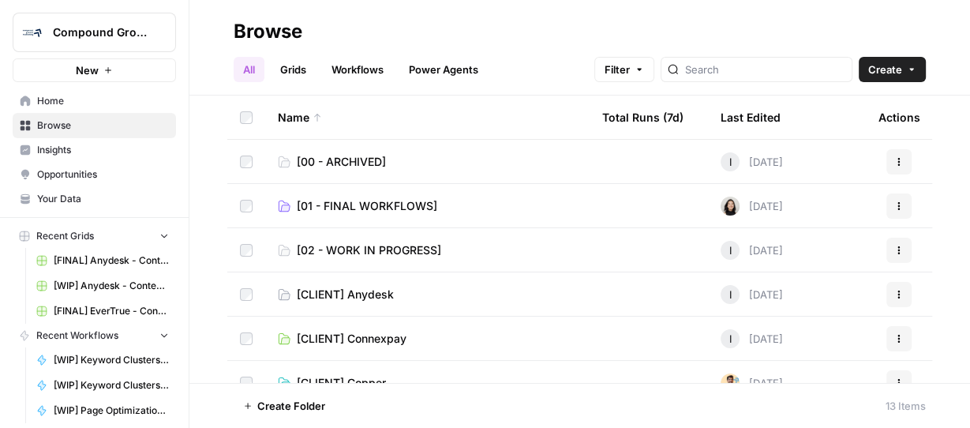
click at [390, 200] on span "[01 - FINAL WORKFLOWS]" at bounding box center [367, 206] width 140 height 16
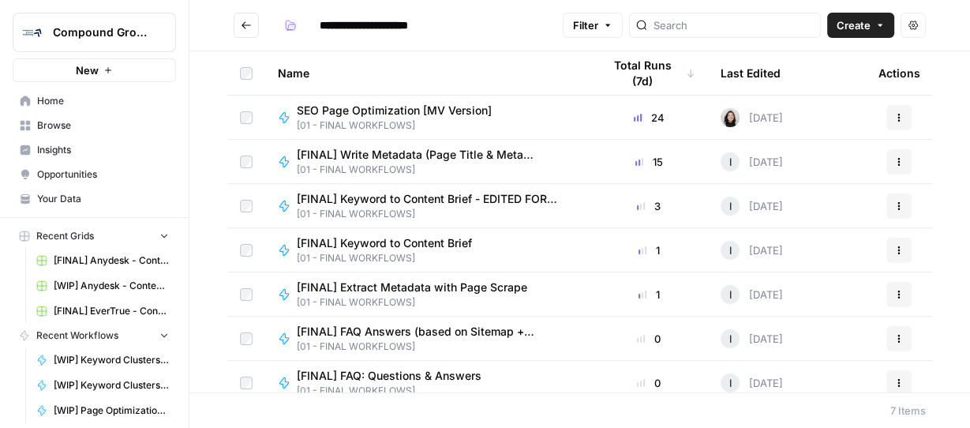
click at [894, 121] on icon "button" at bounding box center [898, 117] width 9 height 9
click at [502, 27] on div "**********" at bounding box center [417, 25] width 278 height 25
click at [252, 28] on button "Go back" at bounding box center [246, 25] width 25 height 25
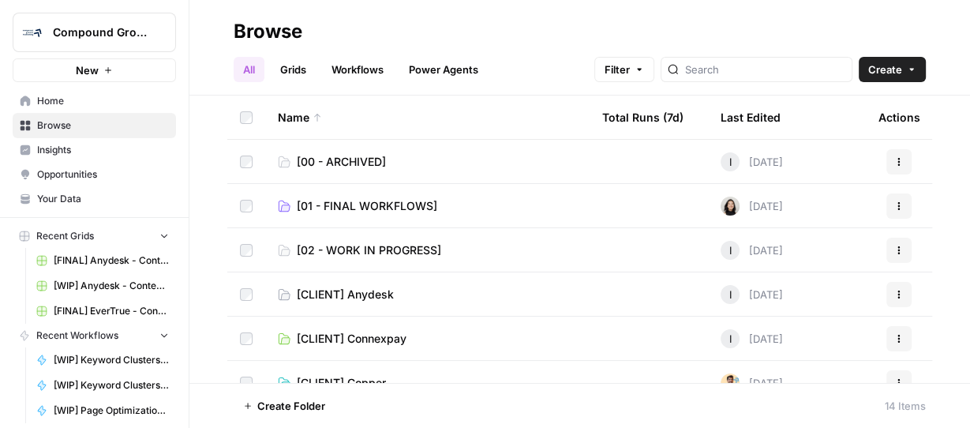
click at [395, 209] on span "[01 - FINAL WORKFLOWS]" at bounding box center [367, 206] width 140 height 16
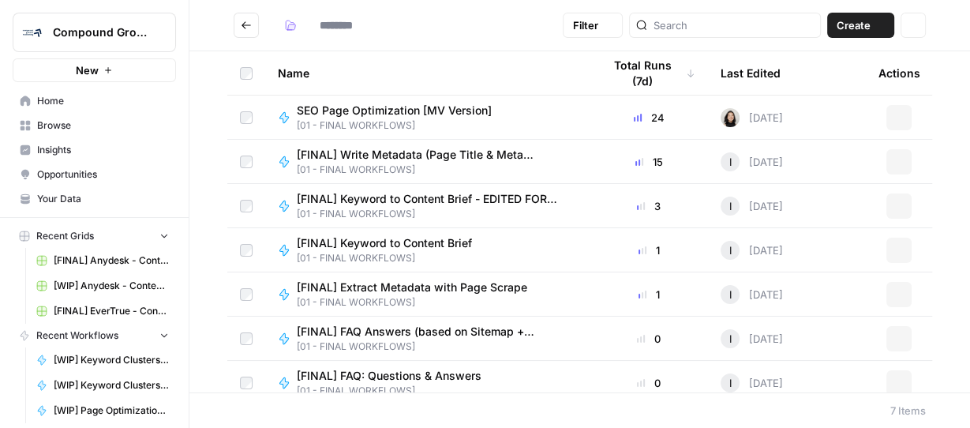
type input "**********"
click at [252, 24] on button "Go back" at bounding box center [246, 25] width 25 height 25
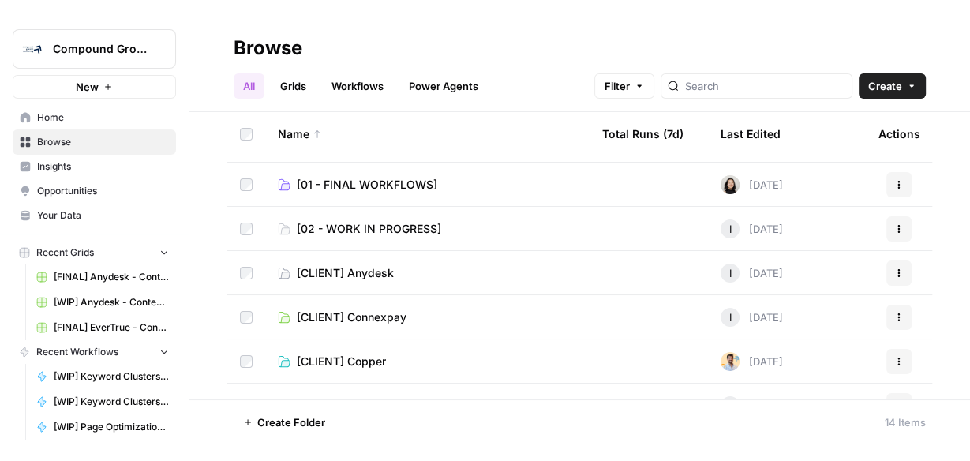
scroll to position [63, 0]
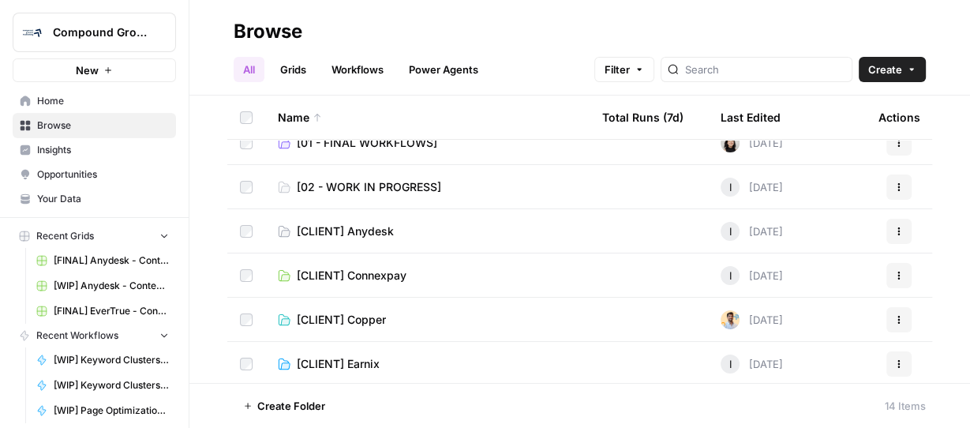
click at [376, 229] on span "[CLIENT] Anydesk" at bounding box center [345, 231] width 97 height 16
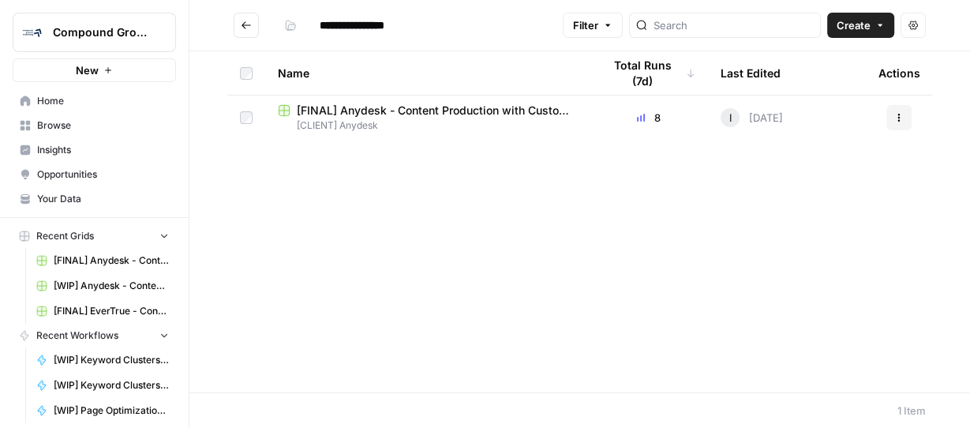
click at [498, 119] on span "[CLIENT] Anydesk" at bounding box center [427, 125] width 299 height 14
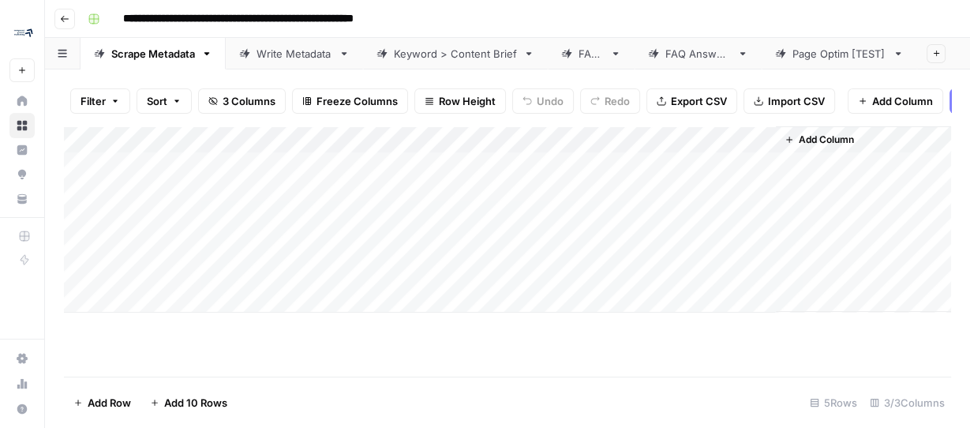
click at [811, 147] on span "Add Column" at bounding box center [825, 140] width 55 height 14
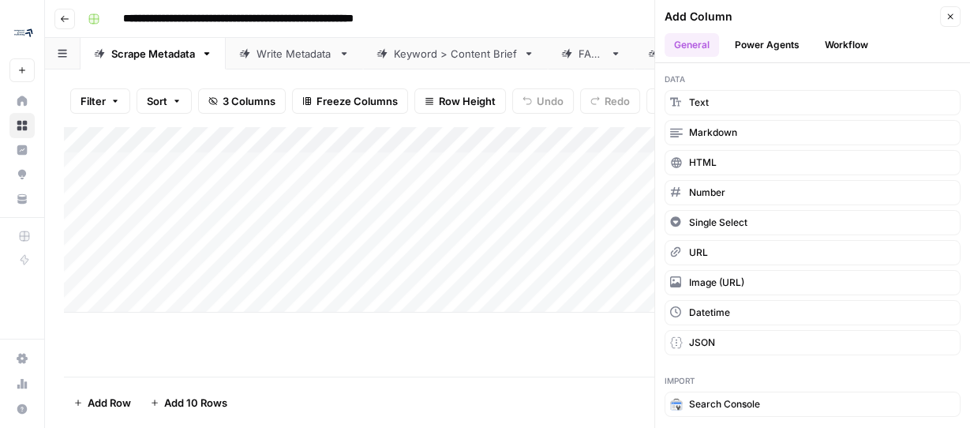
click at [947, 14] on icon "button" at bounding box center [949, 16] width 9 height 9
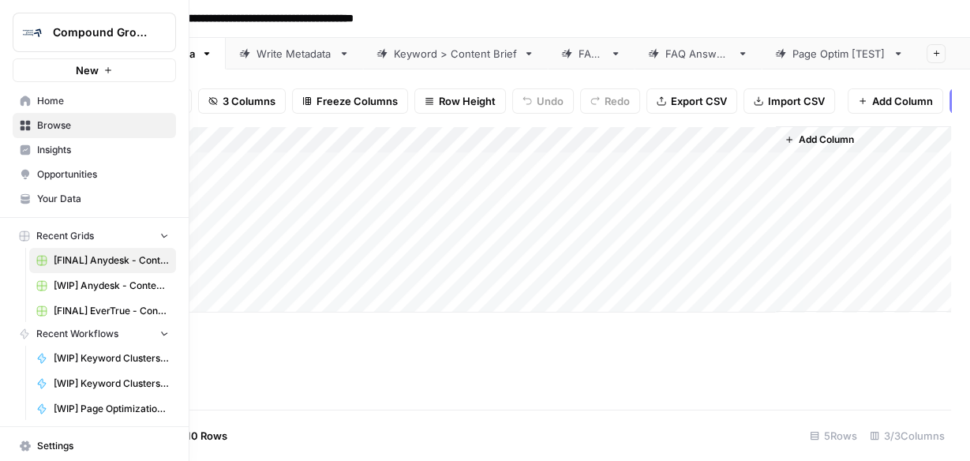
click at [23, 29] on img "Workspace: Compound Growth" at bounding box center [32, 32] width 28 height 28
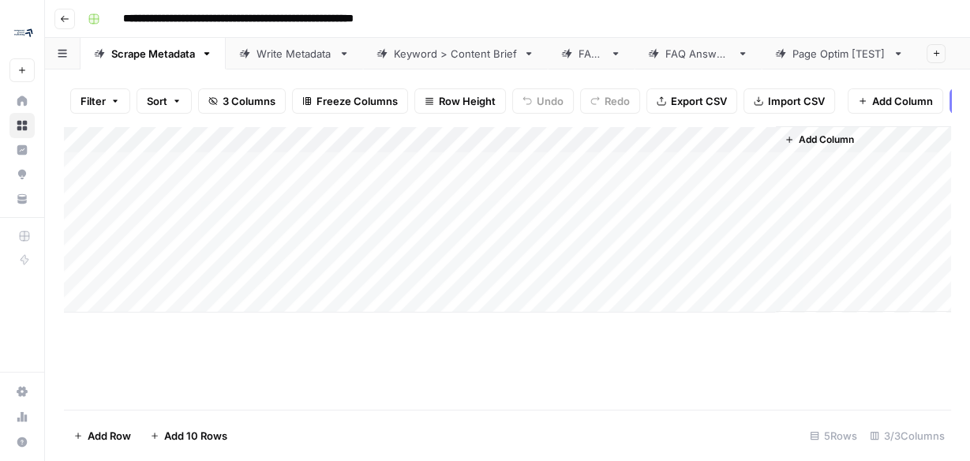
click at [549, 24] on div "**********" at bounding box center [517, 18] width 873 height 25
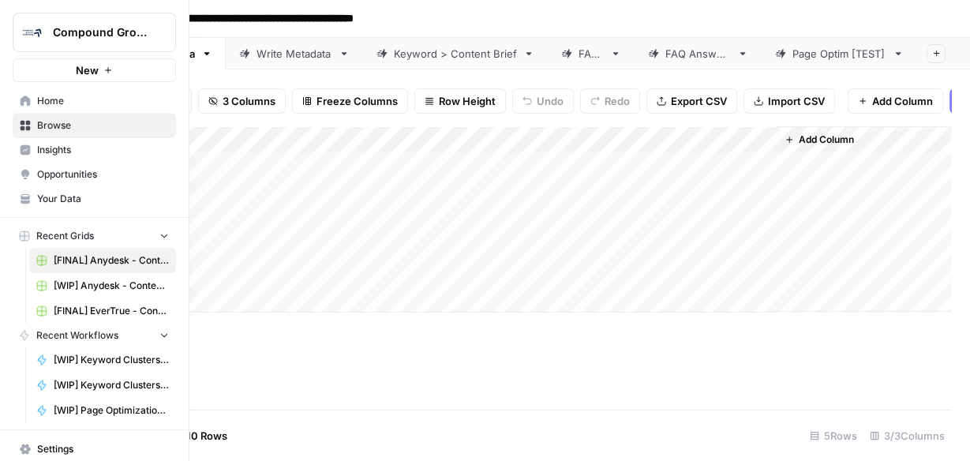
click at [40, 427] on span "Settings" at bounding box center [103, 449] width 132 height 14
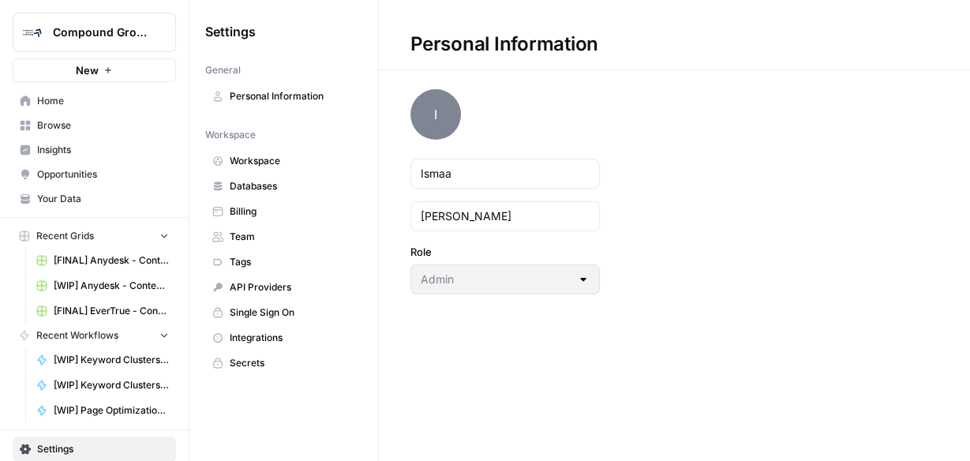
drag, startPoint x: 237, startPoint y: 239, endPoint x: 272, endPoint y: 189, distance: 61.1
click at [237, 238] on span "Team" at bounding box center [292, 237] width 125 height 14
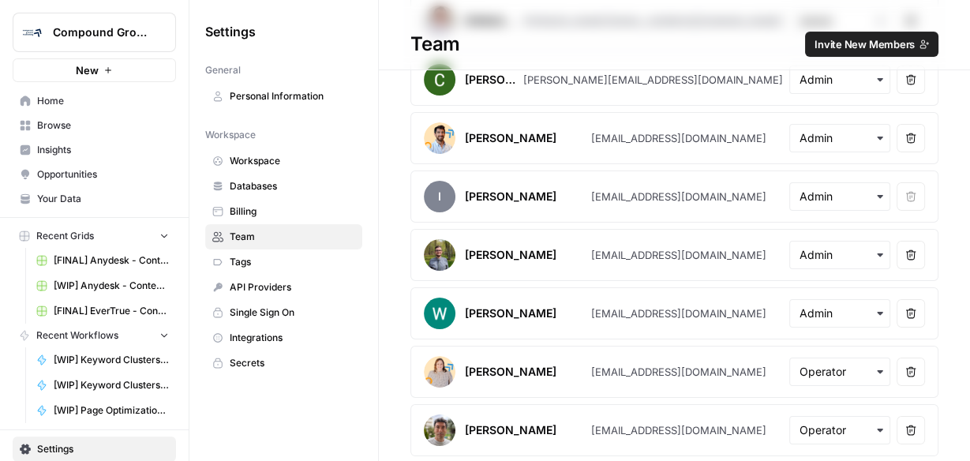
scroll to position [322, 0]
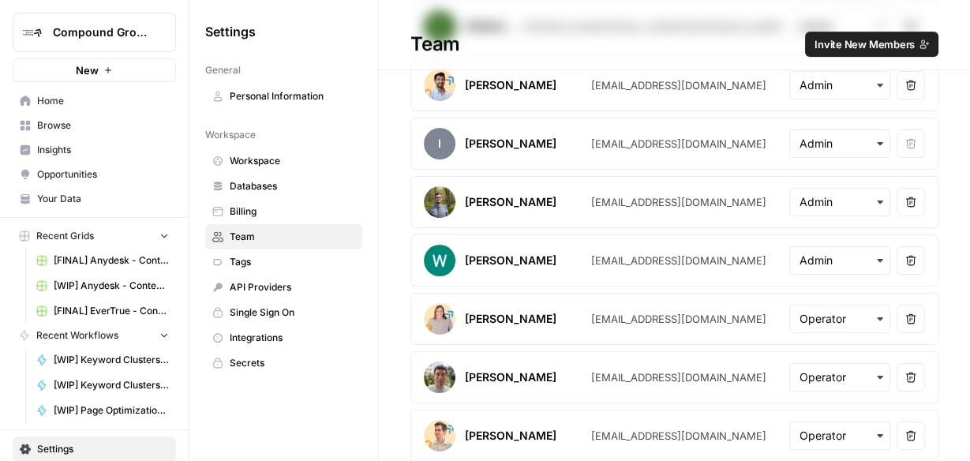
click at [859, 427] on div "button" at bounding box center [839, 435] width 101 height 28
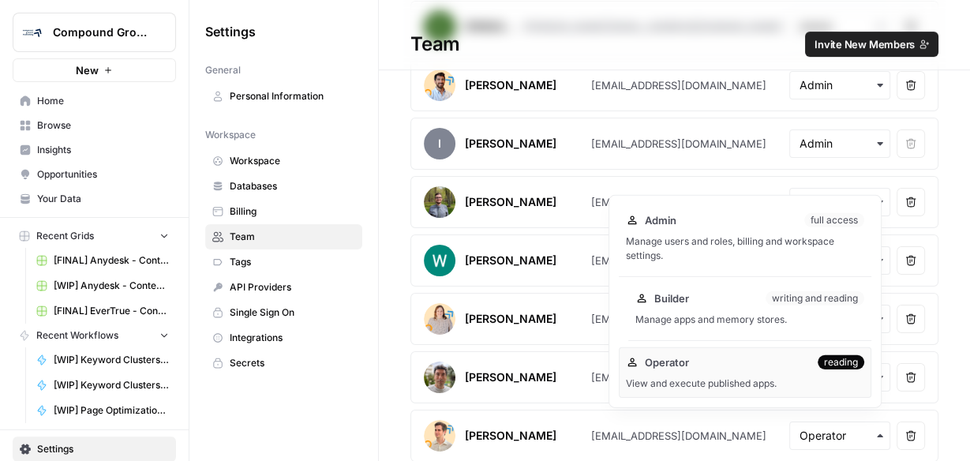
click at [732, 312] on div "Manage apps and memory stores." at bounding box center [749, 319] width 229 height 14
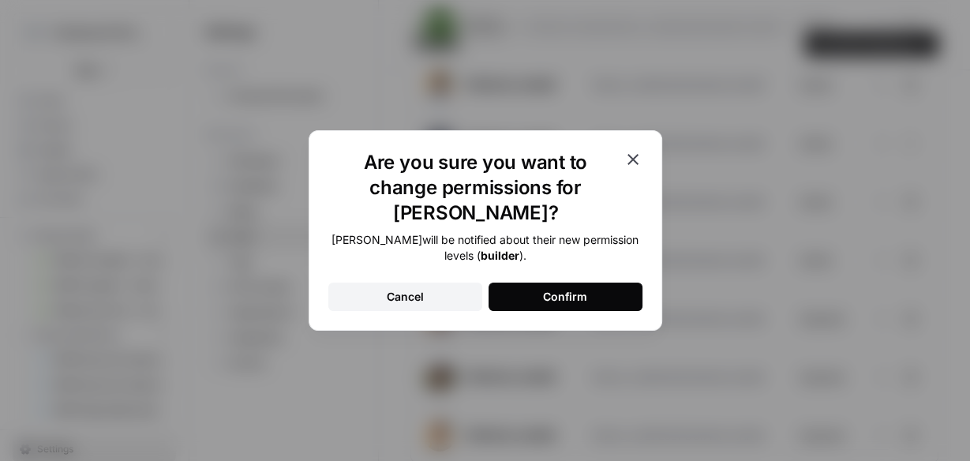
click at [578, 289] on div "Confirm" at bounding box center [565, 297] width 44 height 16
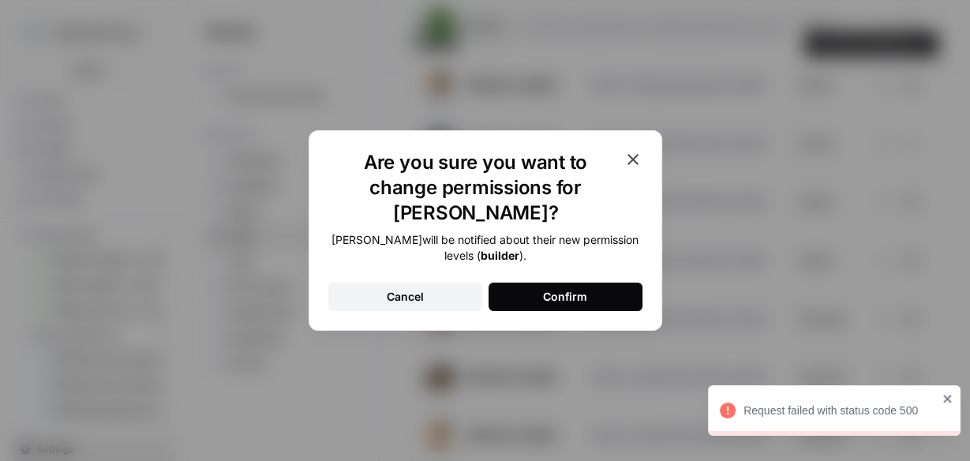
click at [601, 282] on button "Confirm" at bounding box center [565, 296] width 154 height 28
click at [632, 167] on icon "button" at bounding box center [632, 159] width 19 height 19
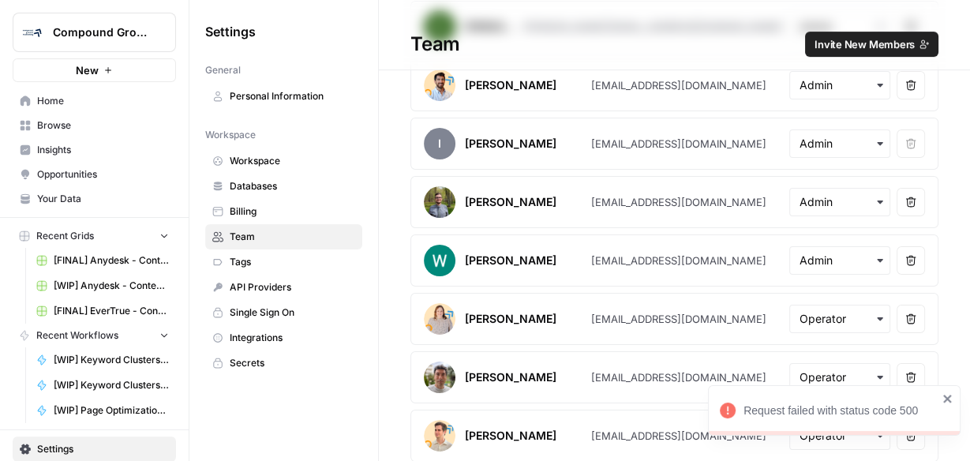
click at [957, 400] on div "Request failed with status code 500" at bounding box center [834, 410] width 252 height 50
click at [877, 427] on icon "button" at bounding box center [880, 435] width 6 height 3
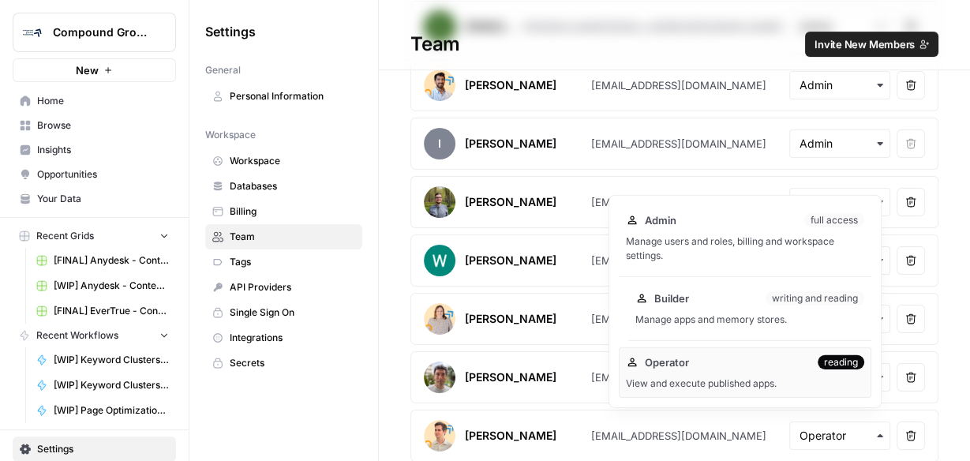
click at [753, 308] on div "Builder writing and reading Manage apps and memory stores." at bounding box center [749, 308] width 243 height 50
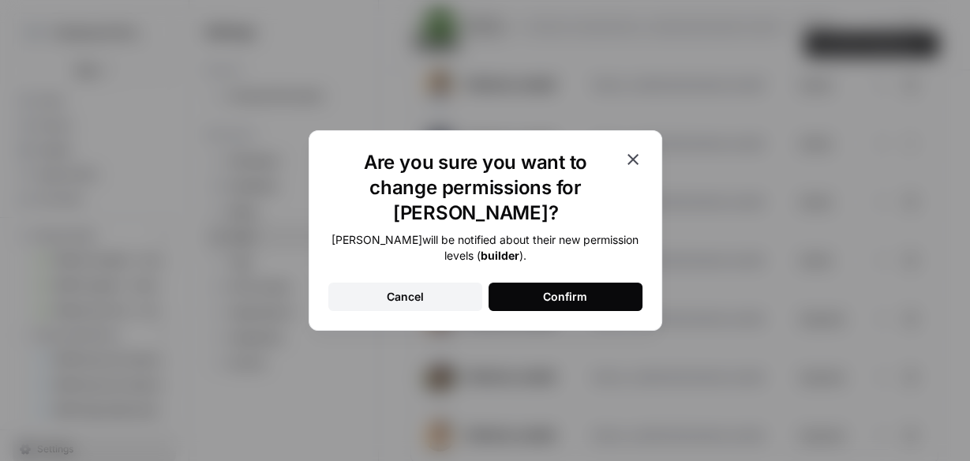
click at [599, 290] on button "Confirm" at bounding box center [565, 296] width 154 height 28
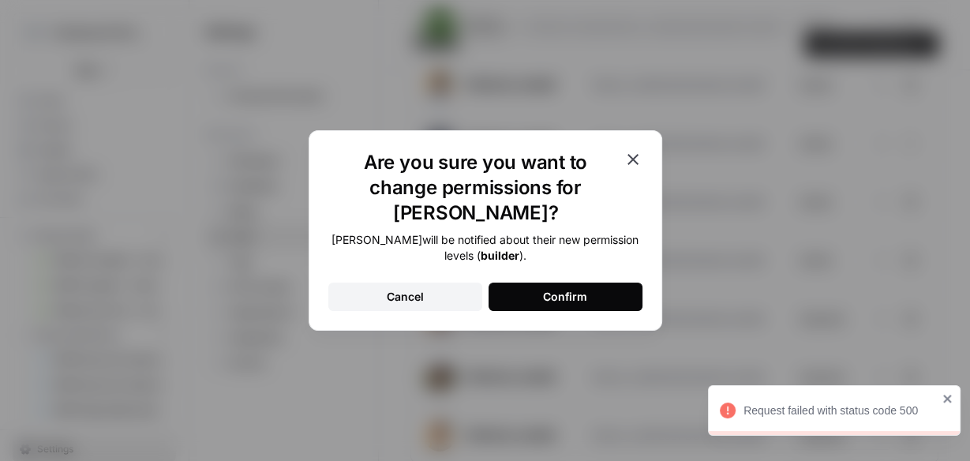
drag, startPoint x: 634, startPoint y: 174, endPoint x: 610, endPoint y: 149, distance: 34.0
click at [632, 165] on icon "button" at bounding box center [632, 159] width 11 height 11
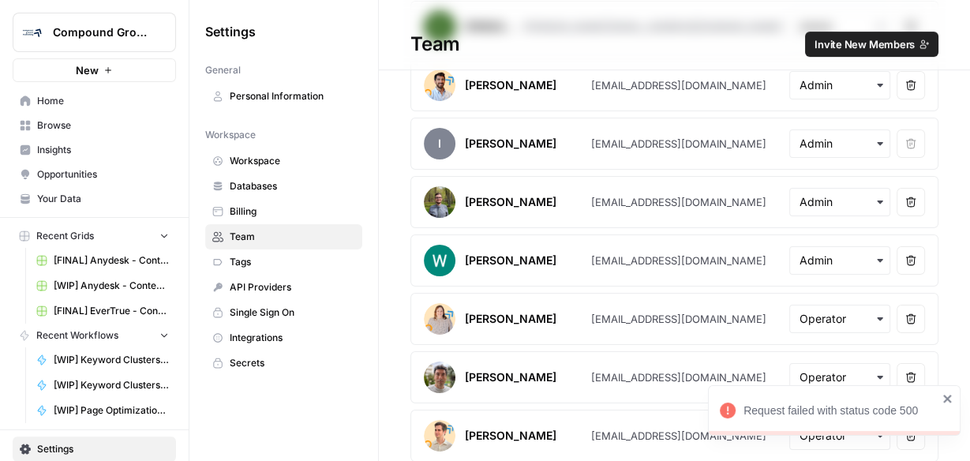
click at [951, 398] on icon "close" at bounding box center [947, 398] width 11 height 13
click at [905, 427] on icon "button" at bounding box center [910, 435] width 11 height 11
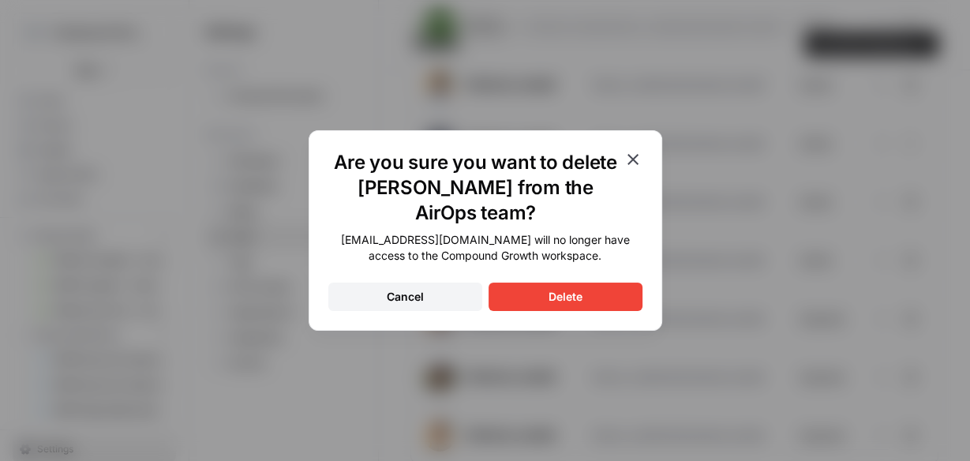
click at [510, 297] on button "Delete" at bounding box center [565, 296] width 154 height 28
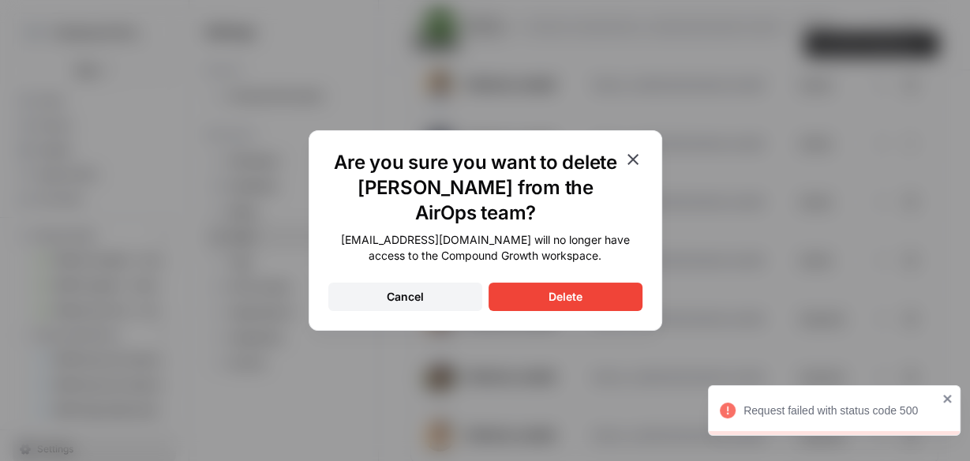
click at [594, 293] on button "Delete" at bounding box center [565, 296] width 154 height 28
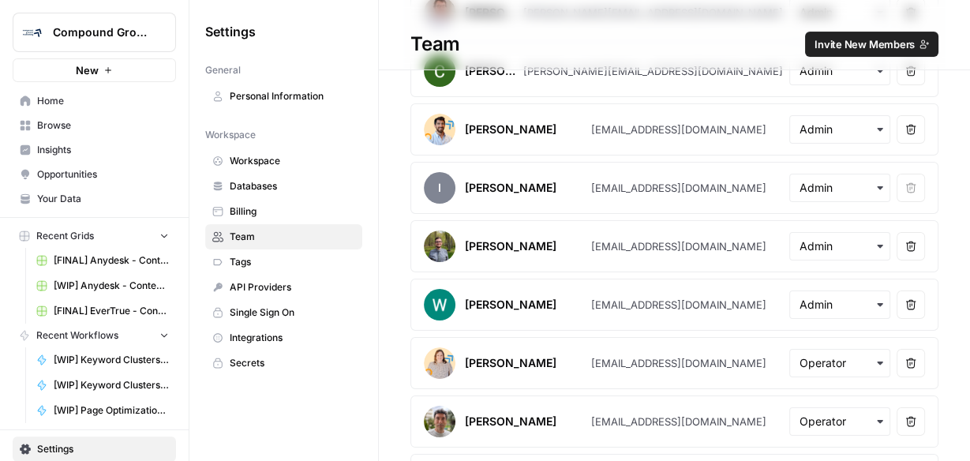
scroll to position [322, 0]
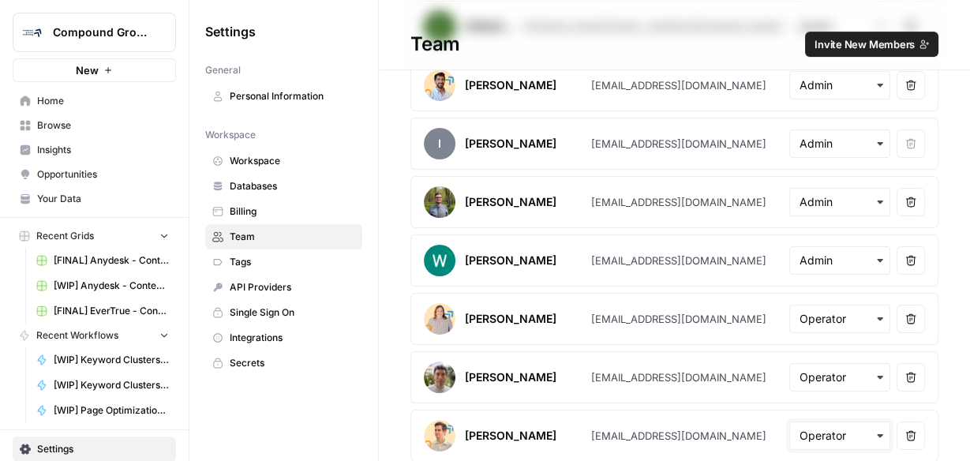
click at [856, 429] on input "text" at bounding box center [839, 436] width 80 height 16
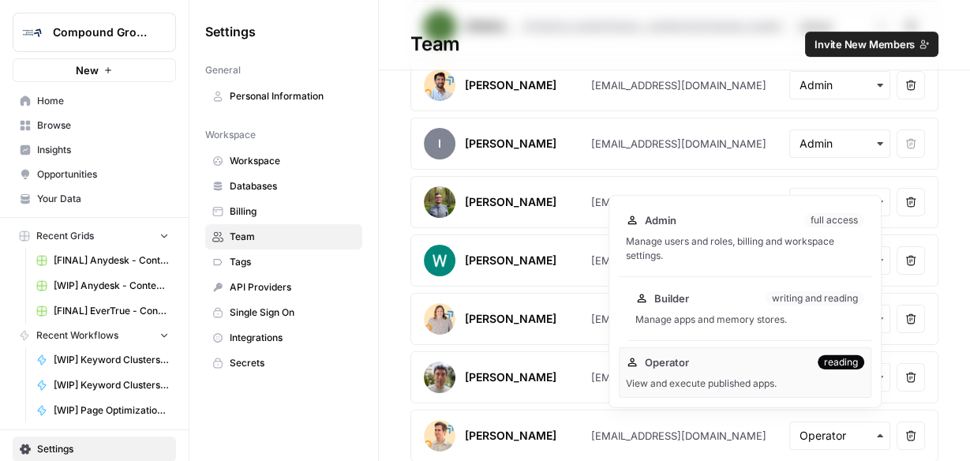
click at [754, 308] on div "Builder writing and reading Manage apps and memory stores." at bounding box center [749, 308] width 243 height 50
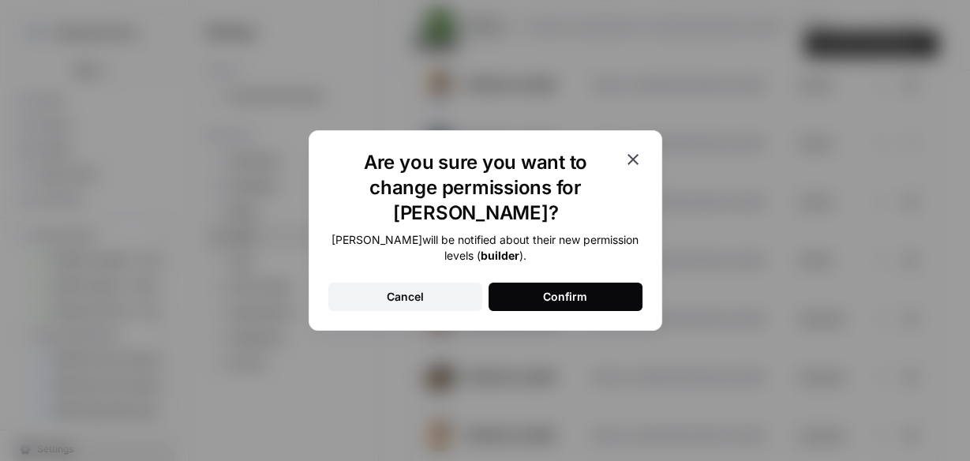
click at [593, 287] on button "Confirm" at bounding box center [565, 296] width 154 height 28
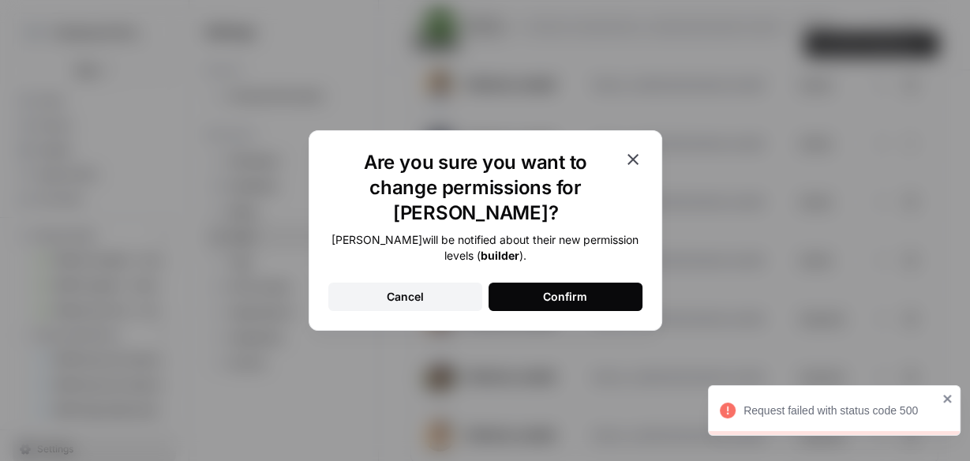
click at [628, 165] on icon "button" at bounding box center [632, 159] width 11 height 11
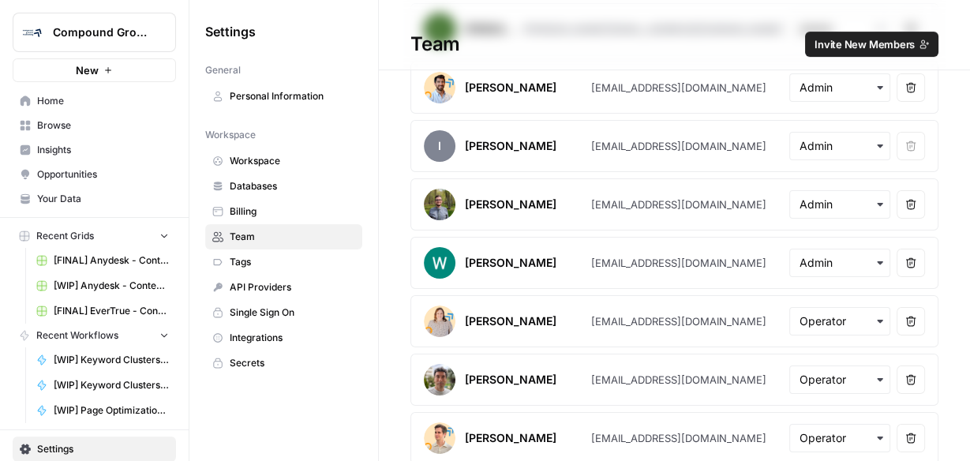
scroll to position [322, 0]
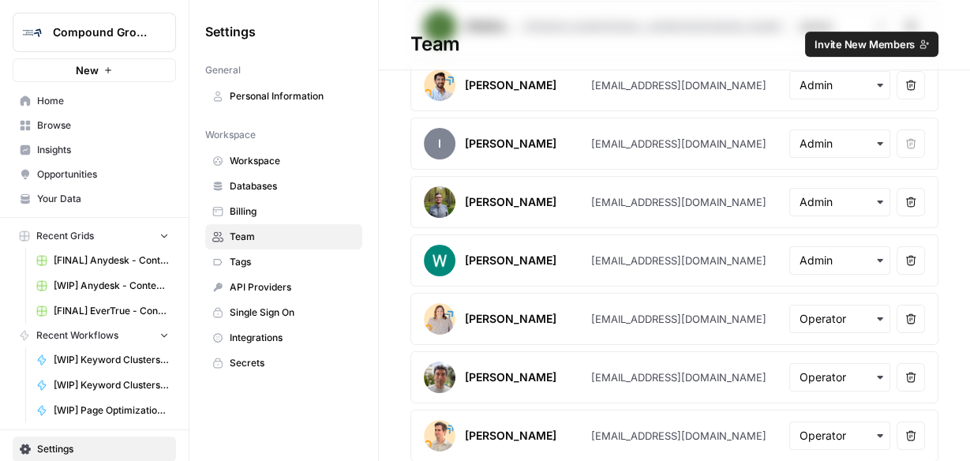
click at [877, 434] on icon "button" at bounding box center [880, 435] width 6 height 3
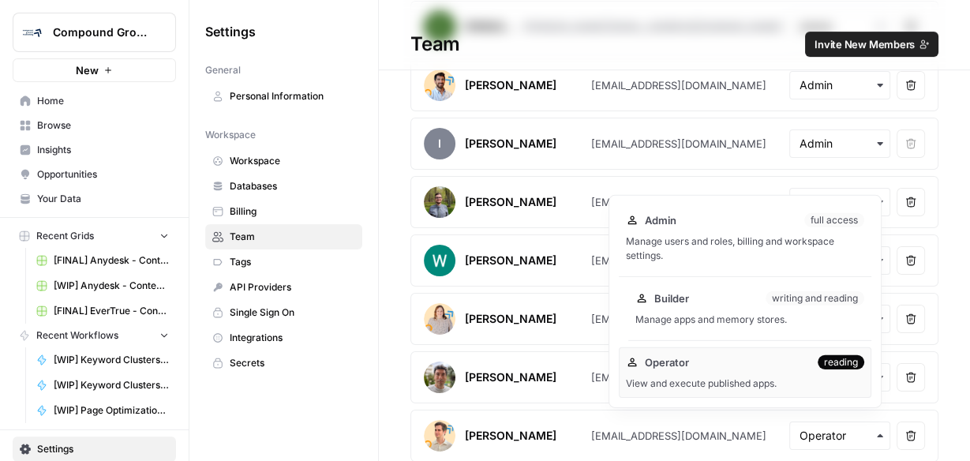
click at [798, 305] on div "writing and reading" at bounding box center [814, 298] width 99 height 14
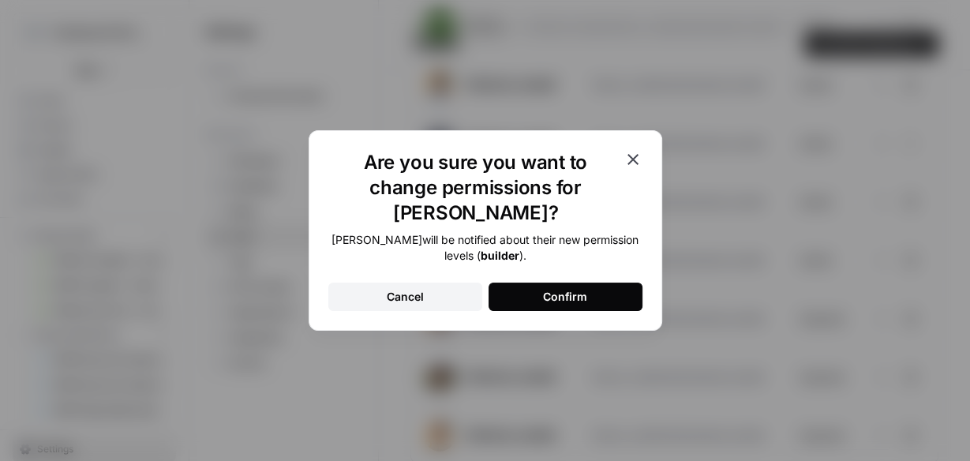
click at [604, 282] on button "Confirm" at bounding box center [565, 296] width 154 height 28
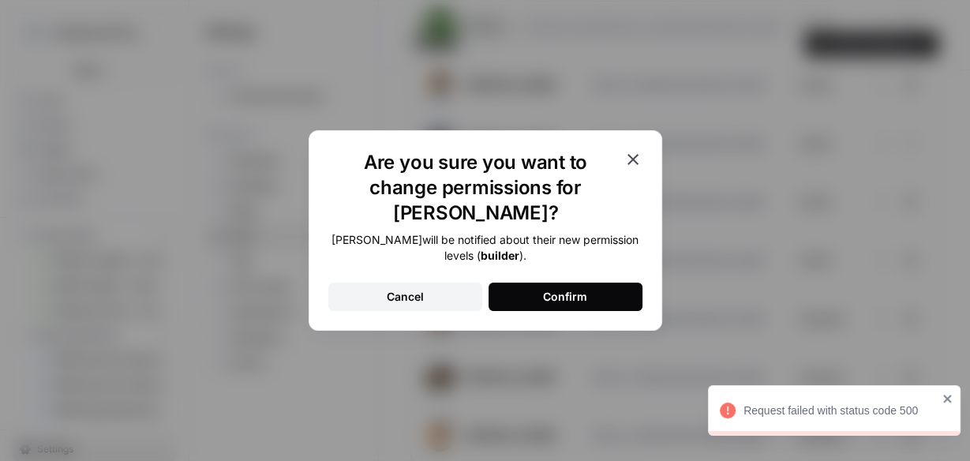
click at [639, 169] on icon "button" at bounding box center [632, 159] width 19 height 19
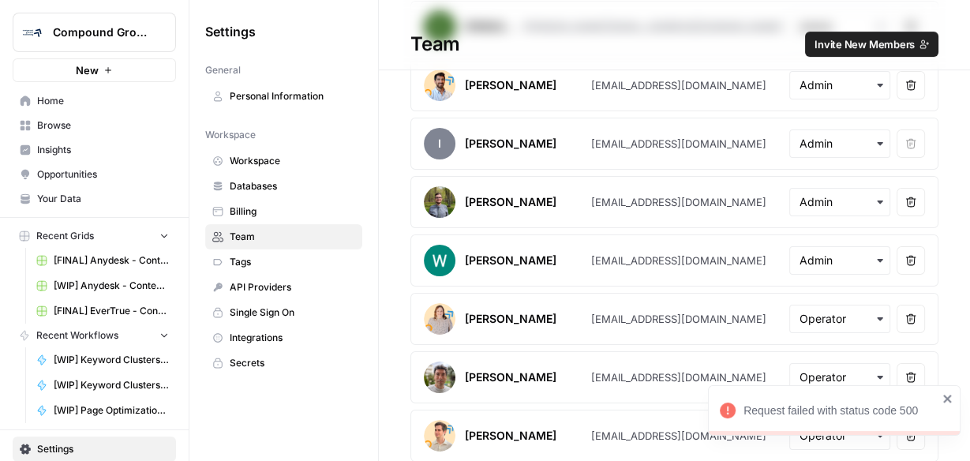
click at [956, 396] on div "Request failed with status code 500" at bounding box center [834, 410] width 252 height 50
click at [849, 42] on span "Invite New Members" at bounding box center [864, 44] width 100 height 16
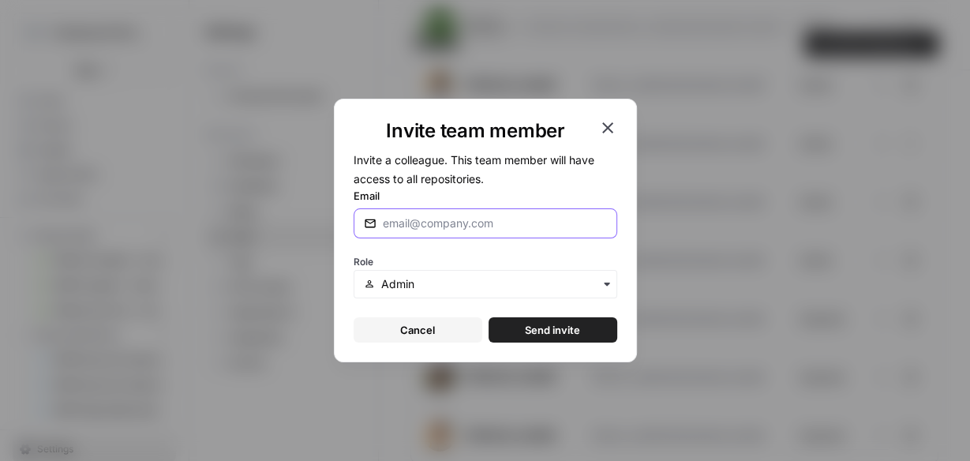
click at [406, 224] on input "Email" at bounding box center [495, 223] width 224 height 16
click at [473, 213] on div at bounding box center [485, 223] width 264 height 30
paste input "[EMAIL_ADDRESS][DOMAIN_NAME]"
type input "[EMAIL_ADDRESS][DOMAIN_NAME]"
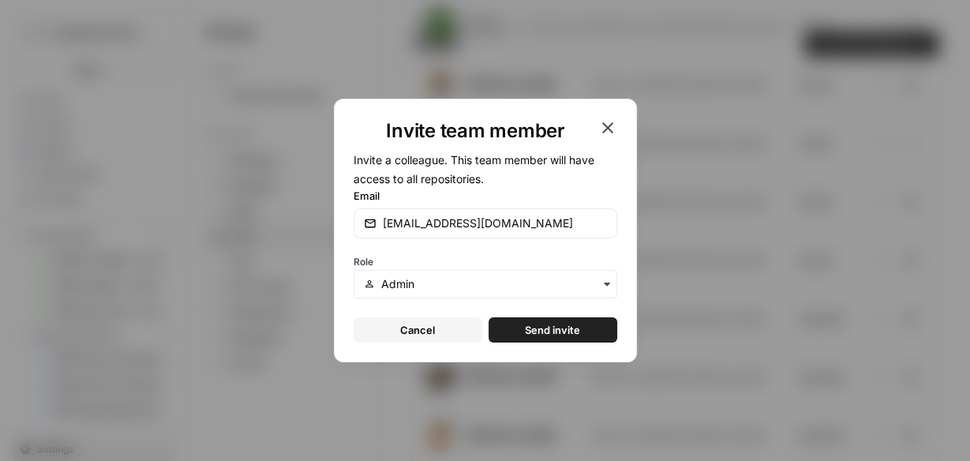
click at [545, 290] on div "button" at bounding box center [485, 284] width 264 height 28
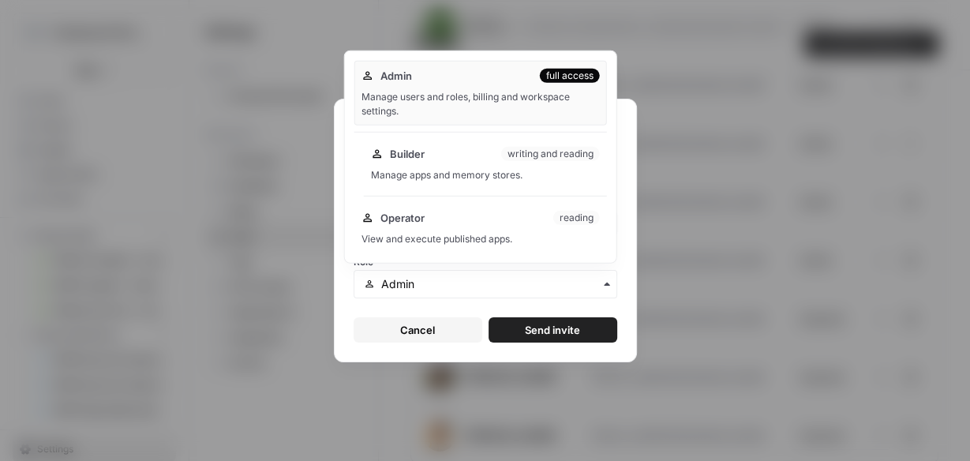
click at [450, 166] on div "Builder writing and reading Manage apps and memory stores." at bounding box center [485, 164] width 243 height 50
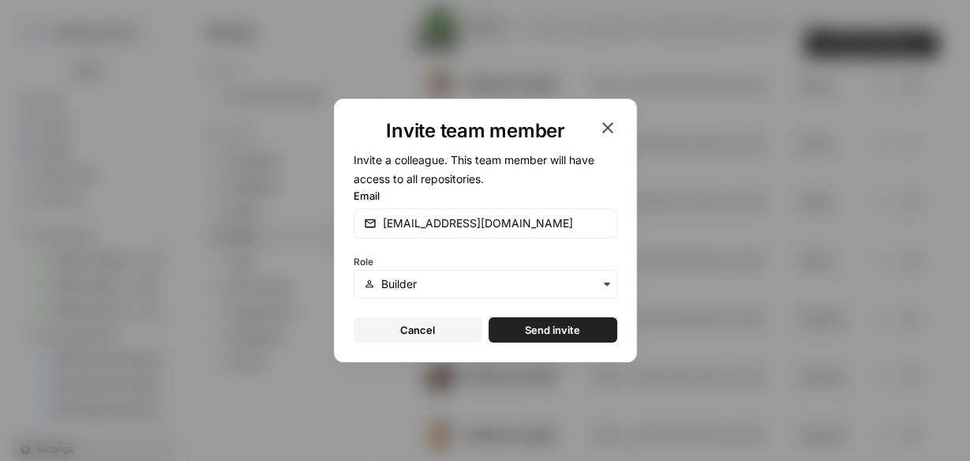
click at [558, 327] on span "Send invite" at bounding box center [552, 330] width 55 height 16
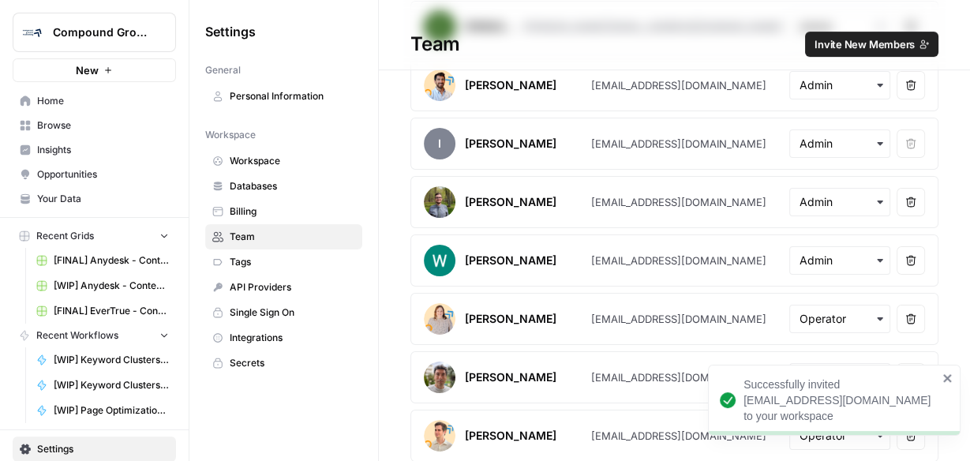
click at [944, 377] on icon "close" at bounding box center [947, 378] width 11 height 13
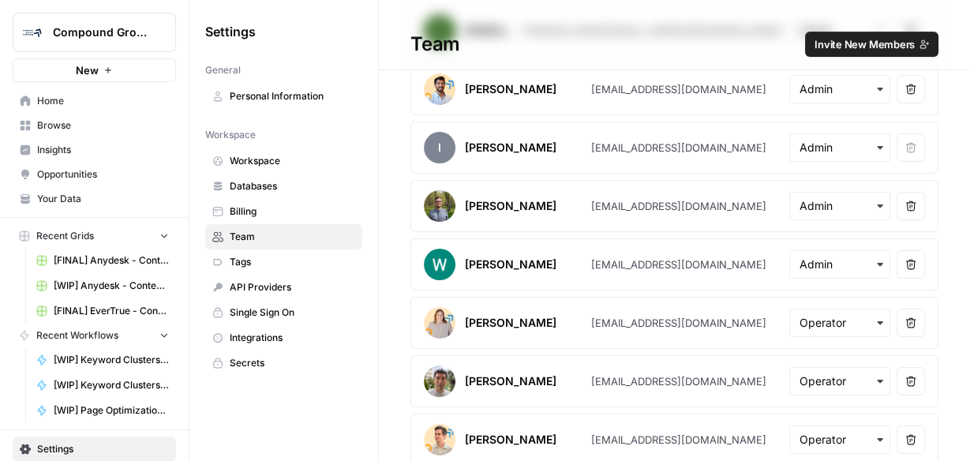
scroll to position [322, 0]
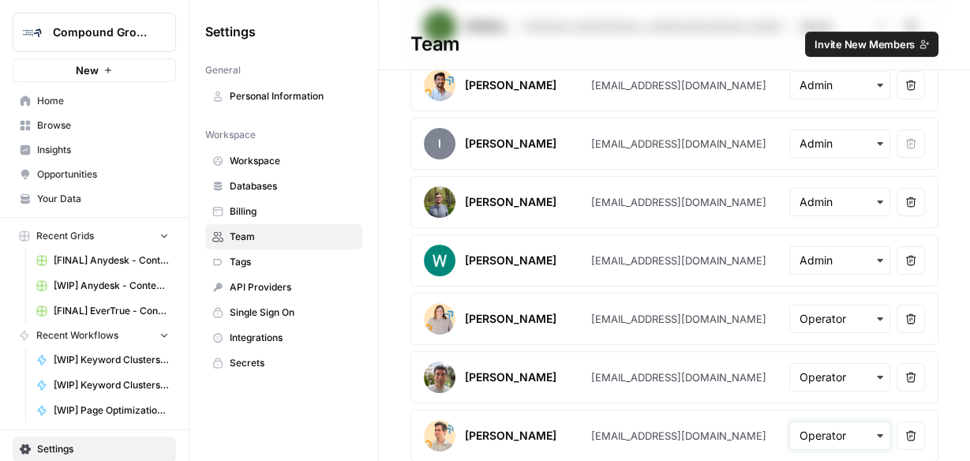
click at [801, 429] on input "text" at bounding box center [839, 436] width 80 height 16
drag, startPoint x: 772, startPoint y: 428, endPoint x: 554, endPoint y: 432, distance: 218.6
click at [591, 432] on div "[EMAIL_ADDRESS][DOMAIN_NAME]" at bounding box center [678, 436] width 175 height 16
copy div "[EMAIL_ADDRESS][DOMAIN_NAME]"
click at [810, 430] on input "text" at bounding box center [839, 436] width 80 height 16
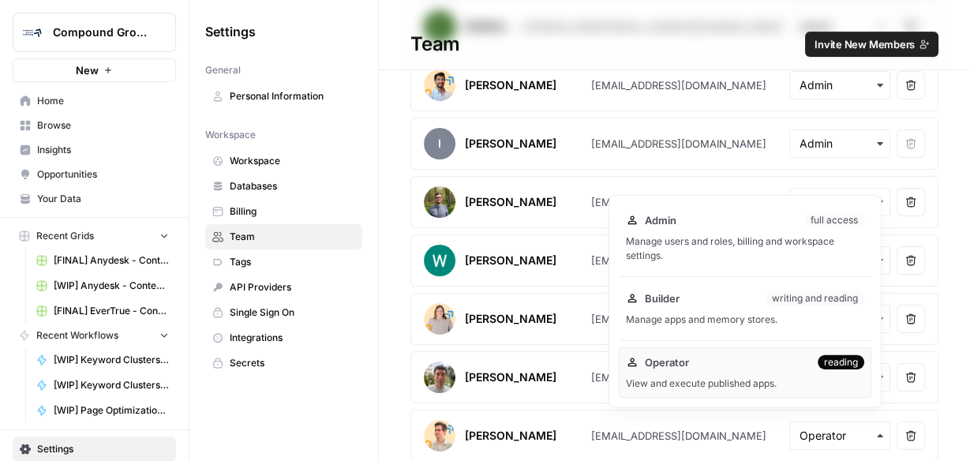
click at [339, 300] on link "Single Sign On" at bounding box center [283, 312] width 157 height 25
